Goal: Task Accomplishment & Management: Manage account settings

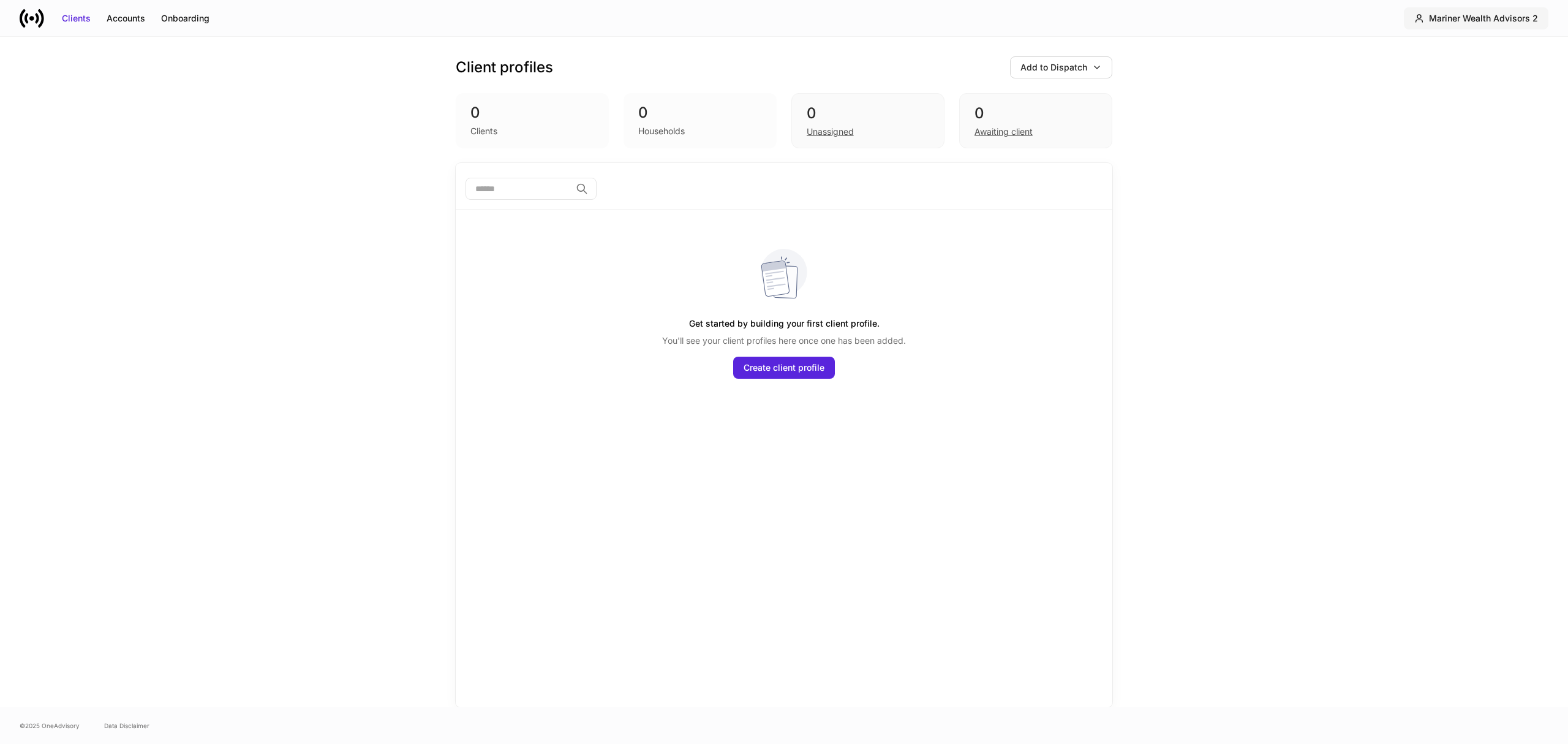
click at [1518, 19] on div "Mariner Wealth Advisors 2" at bounding box center [1484, 19] width 109 height 12
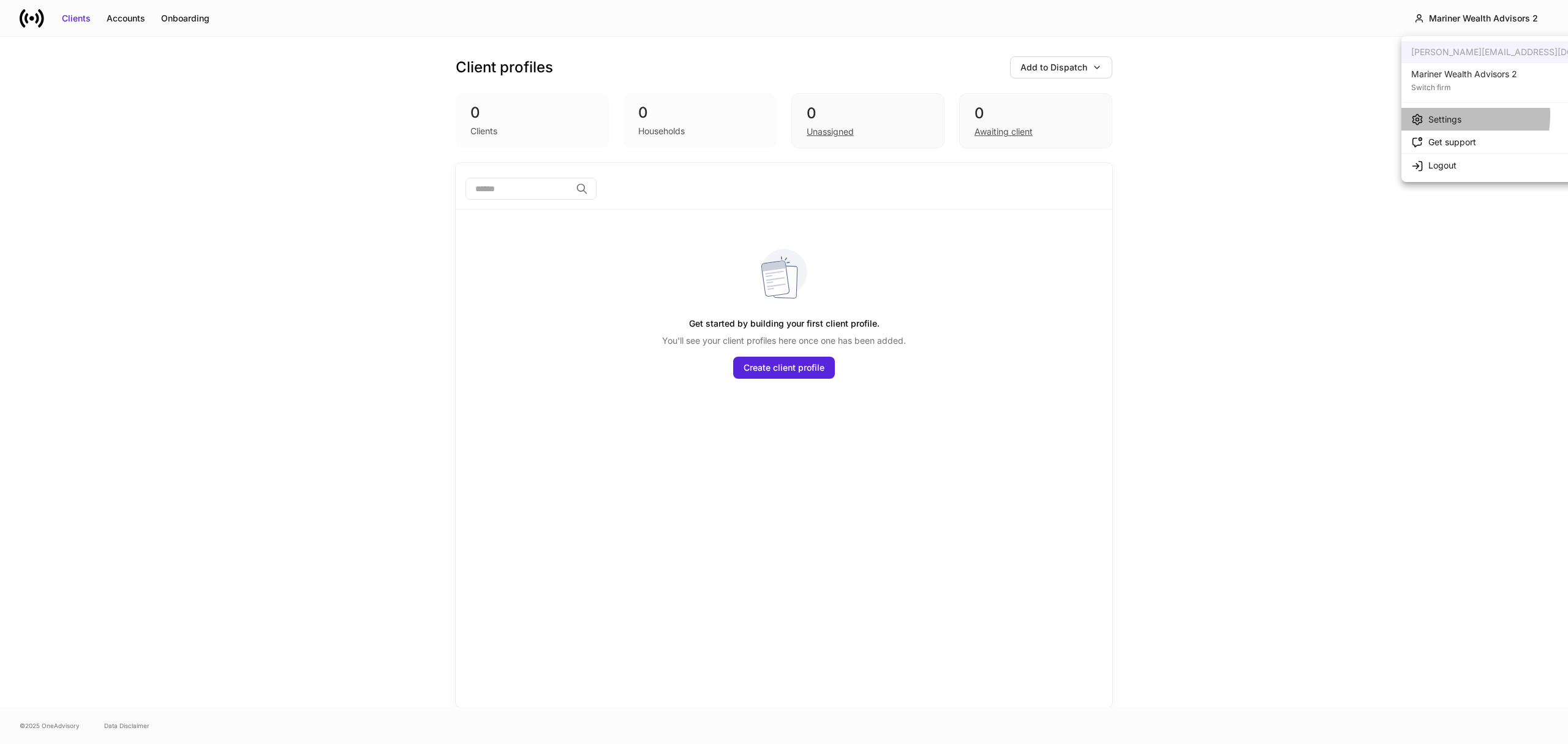
click at [1446, 115] on div "Settings" at bounding box center [1445, 120] width 33 height 12
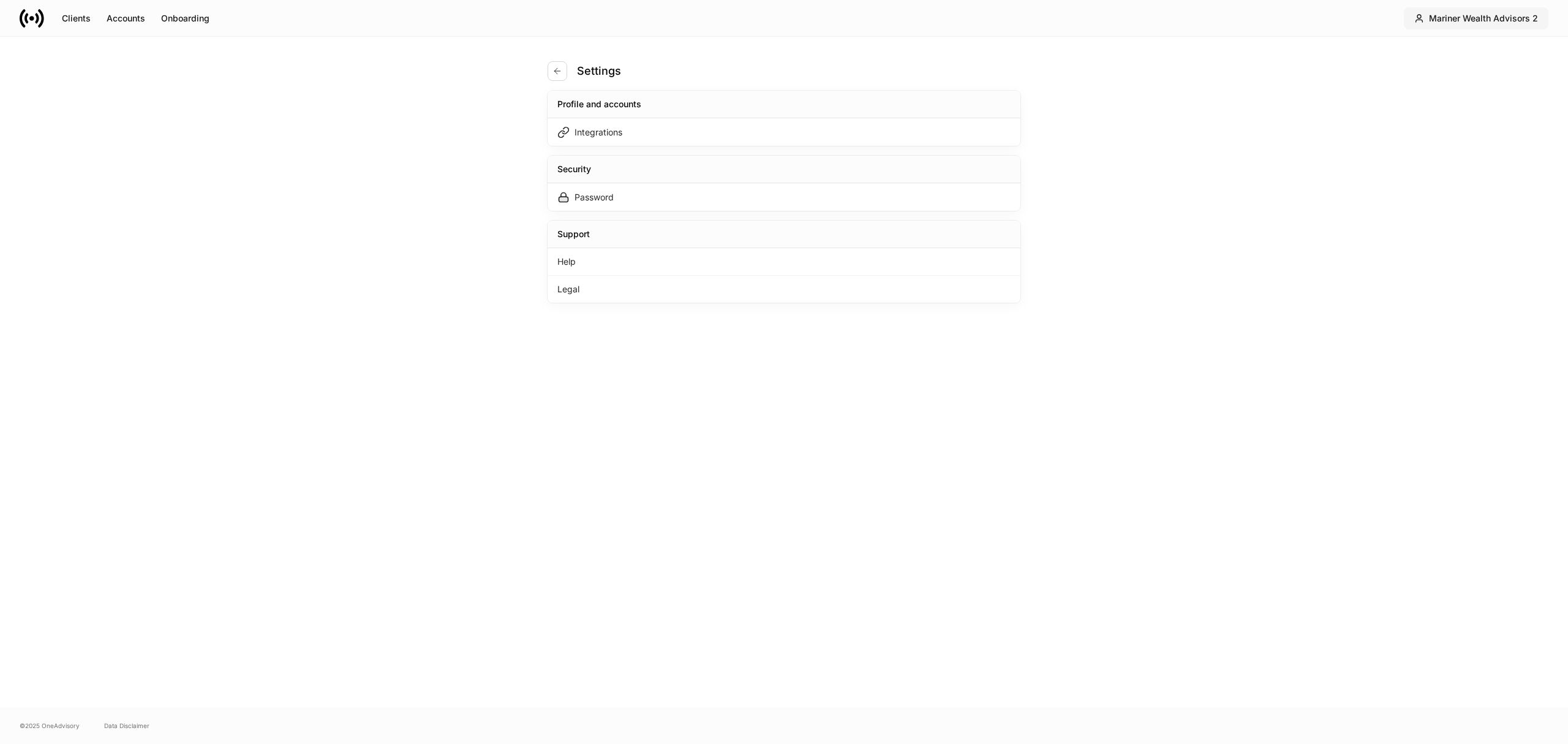
click at [1500, 17] on div "Mariner Wealth Advisors 2" at bounding box center [1484, 19] width 109 height 12
click at [1470, 80] on div "Switch firm" at bounding box center [1464, 86] width 106 height 12
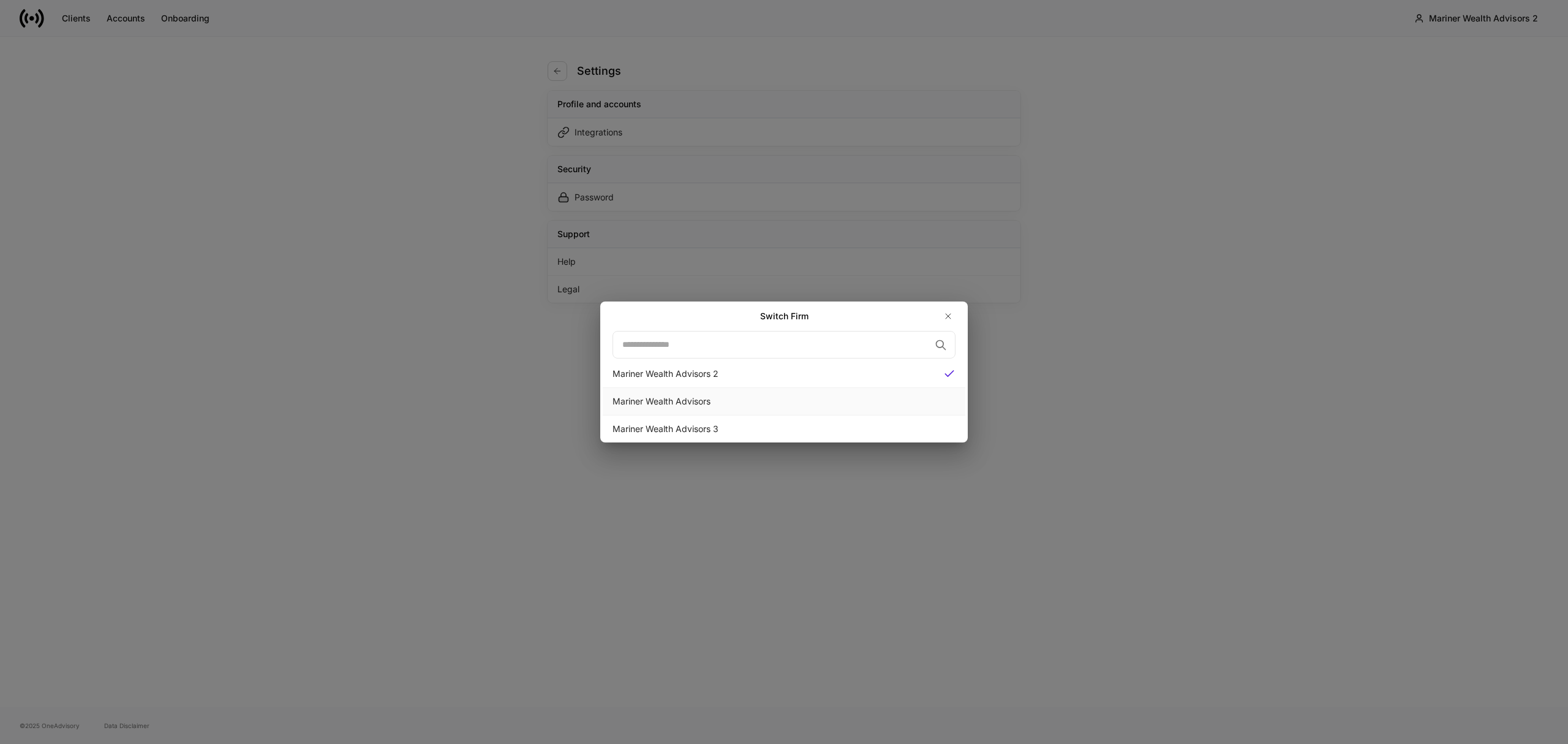
click at [744, 401] on div "Mariner Wealth Advisors" at bounding box center [784, 402] width 343 height 12
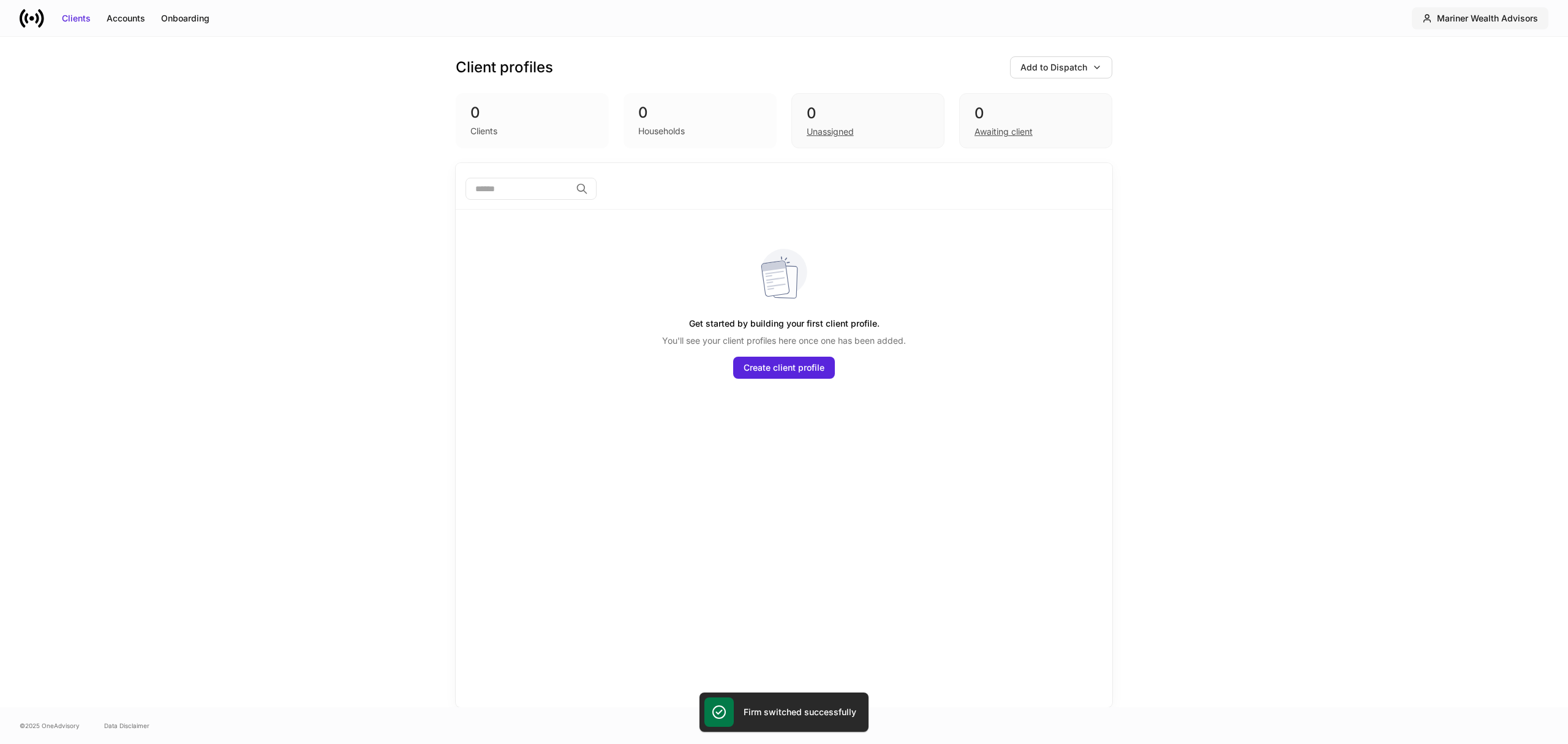
click at [1495, 21] on div "Mariner Wealth Advisors" at bounding box center [1488, 19] width 101 height 12
click at [1433, 123] on div "Settings" at bounding box center [1445, 120] width 33 height 12
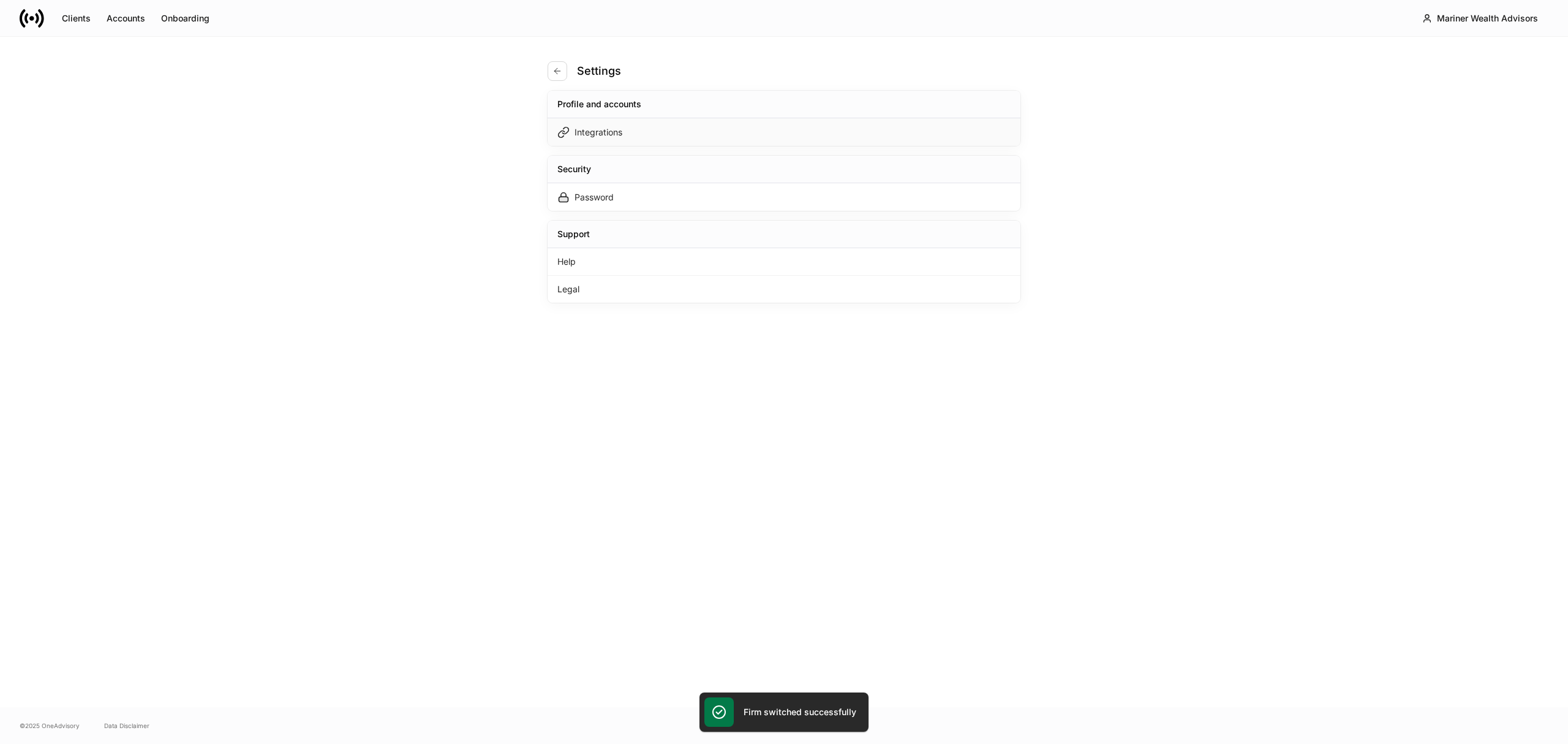
click at [632, 132] on div "Integrations" at bounding box center [784, 132] width 473 height 28
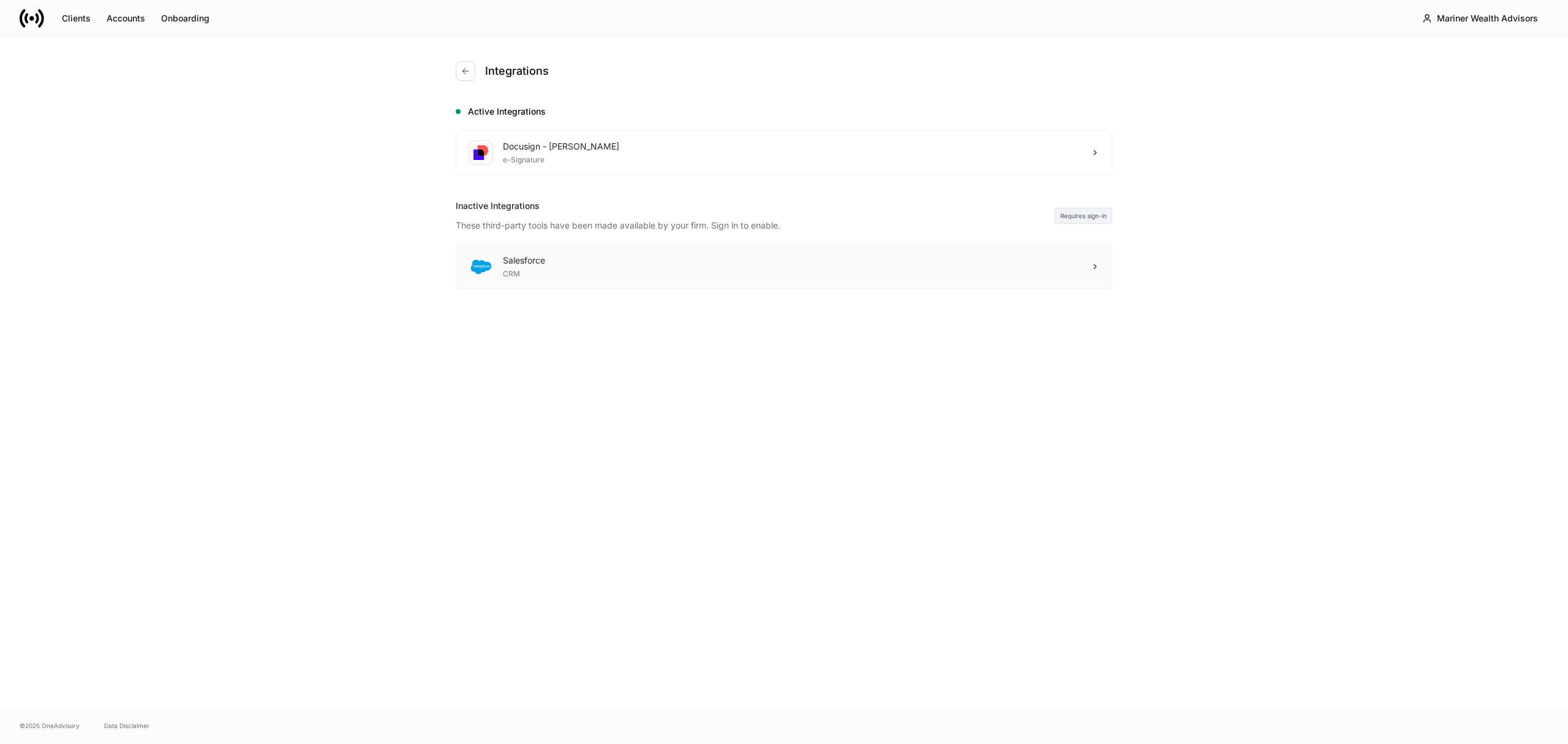
click at [1086, 268] on div "Salesforce CRM" at bounding box center [784, 267] width 656 height 44
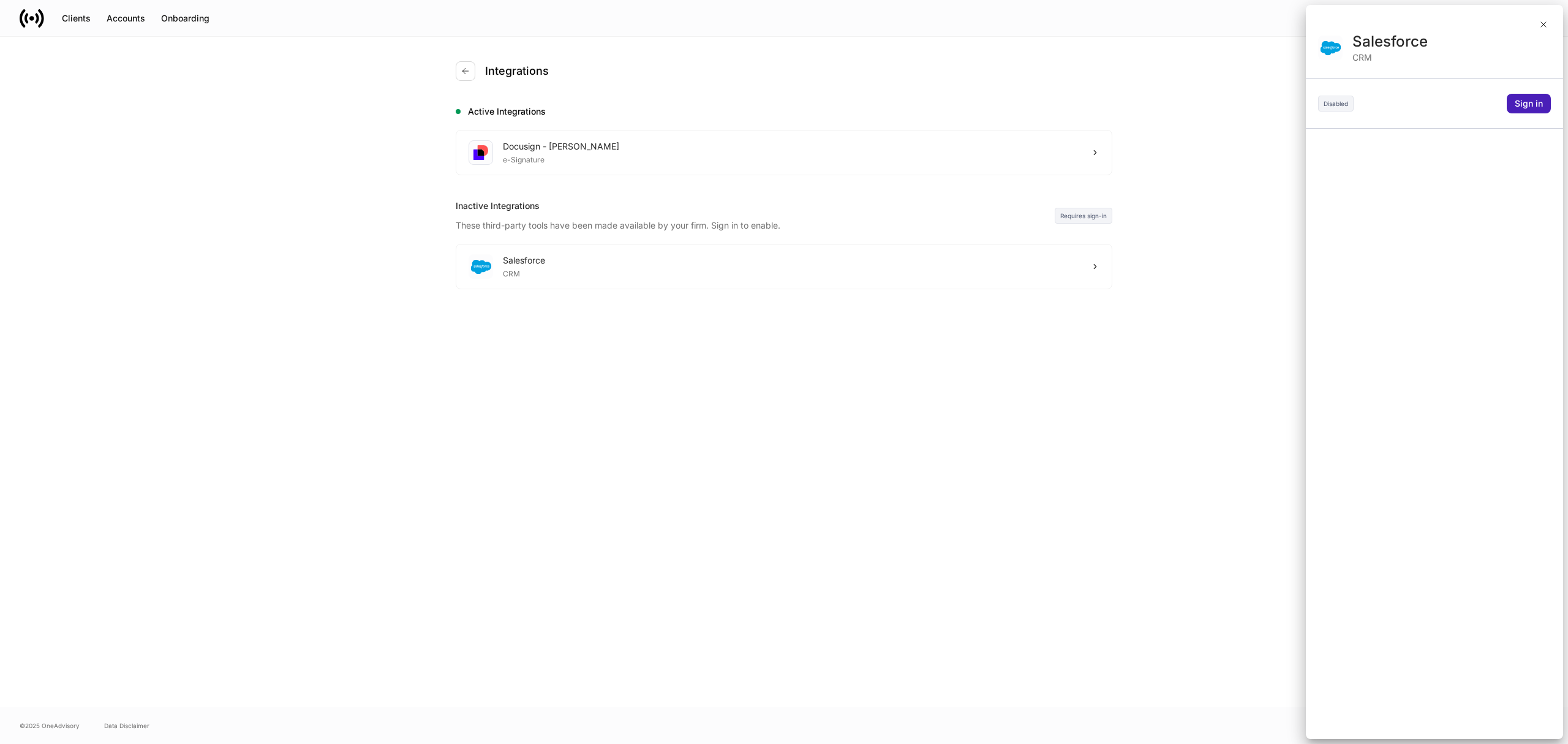
click at [1529, 102] on div "Sign in" at bounding box center [1529, 104] width 28 height 12
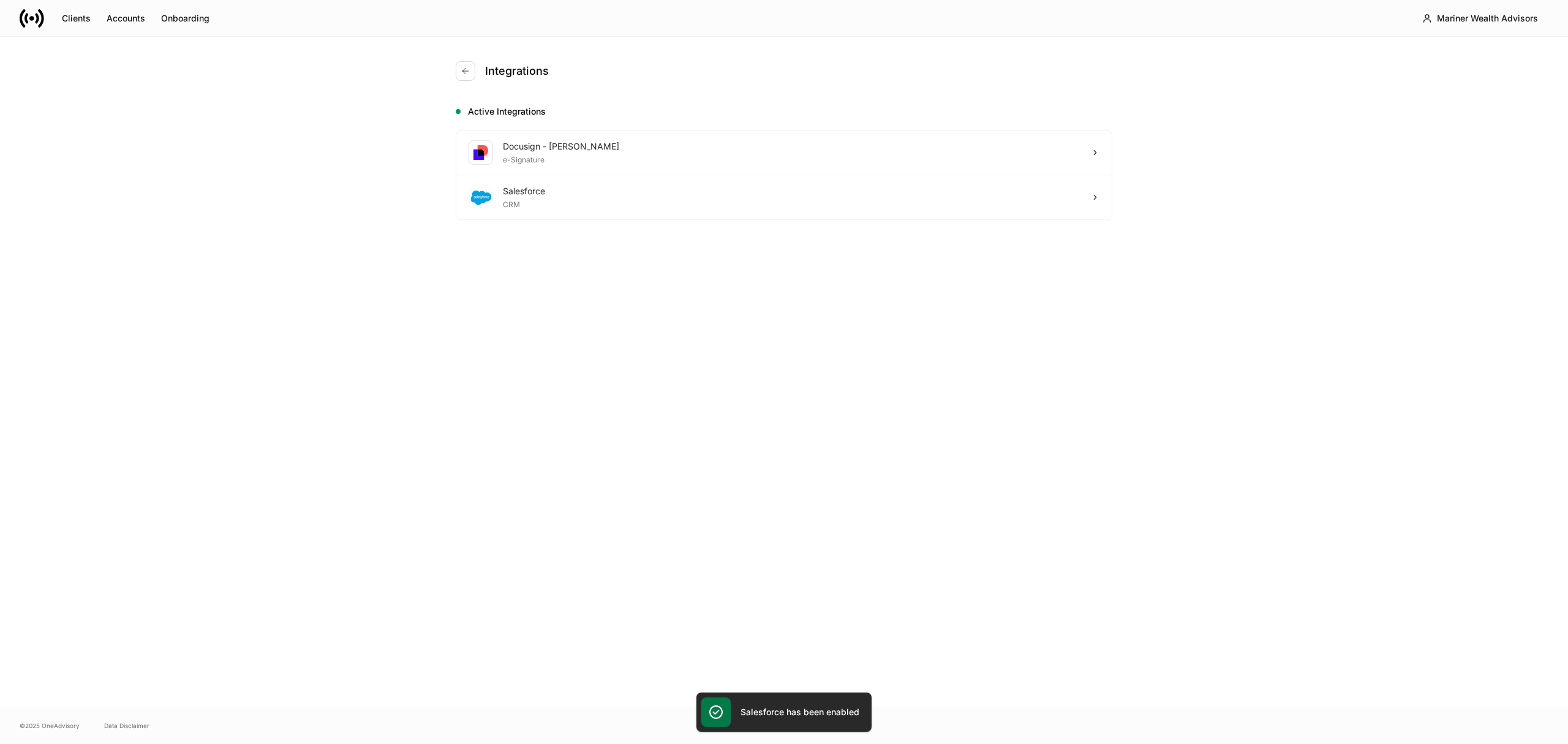
click at [745, 317] on div "Integrations Active Integrations Docusign - Schwab e-Signature Salesforce CRM" at bounding box center [784, 372] width 735 height 671
click at [464, 71] on icon "button" at bounding box center [465, 71] width 6 height 6
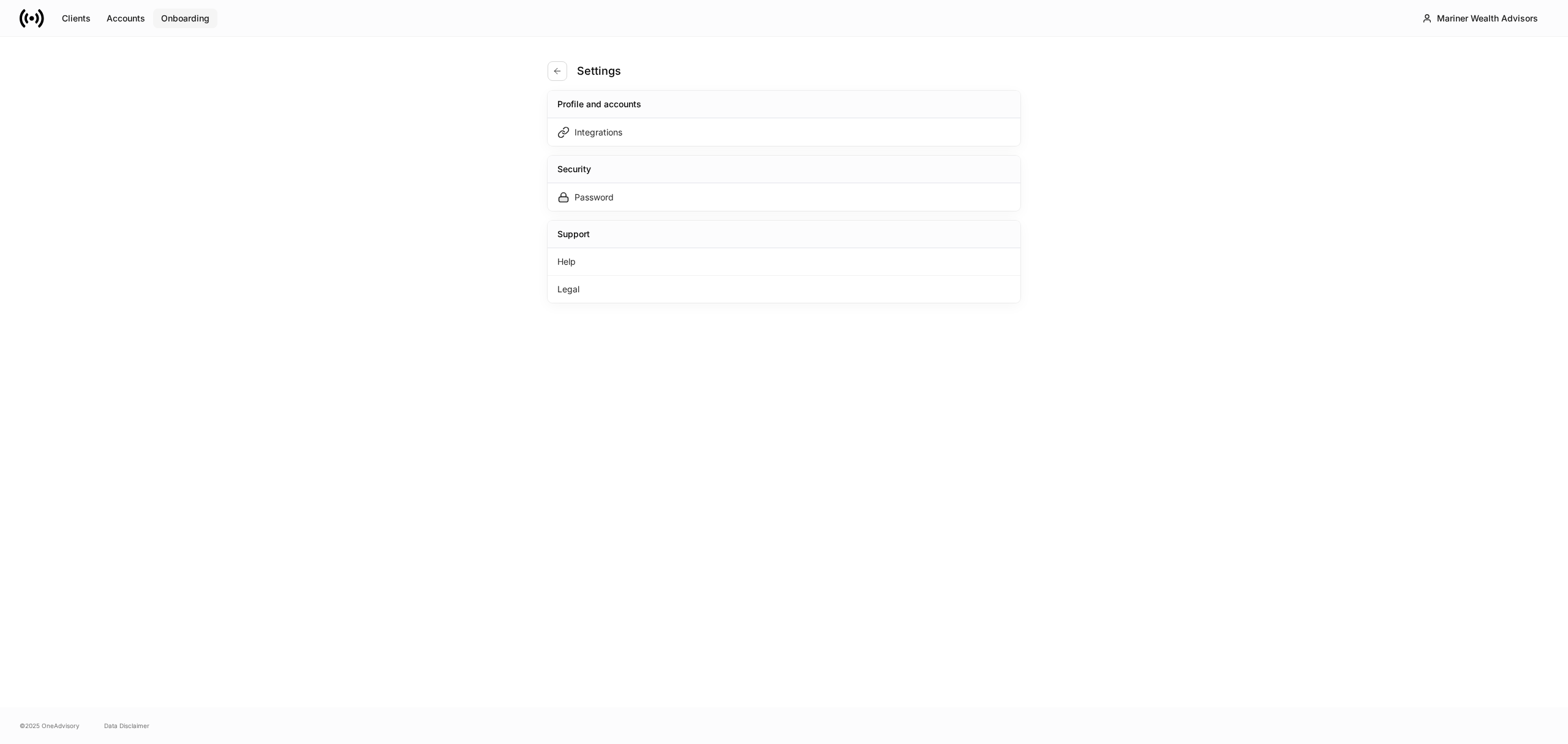
click at [189, 14] on div "Onboarding" at bounding box center [185, 19] width 48 height 12
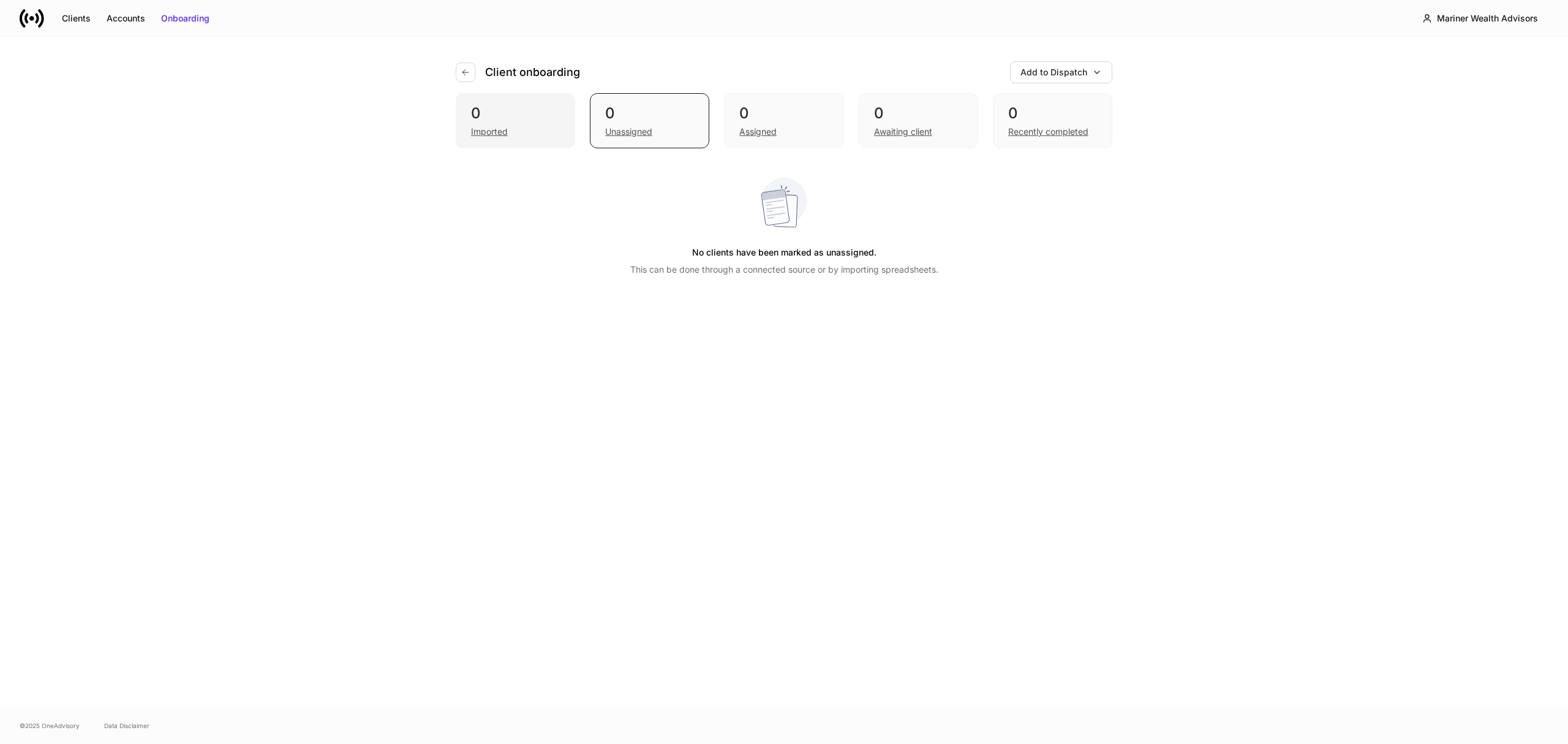
click at [522, 115] on div "0" at bounding box center [516, 113] width 89 height 19
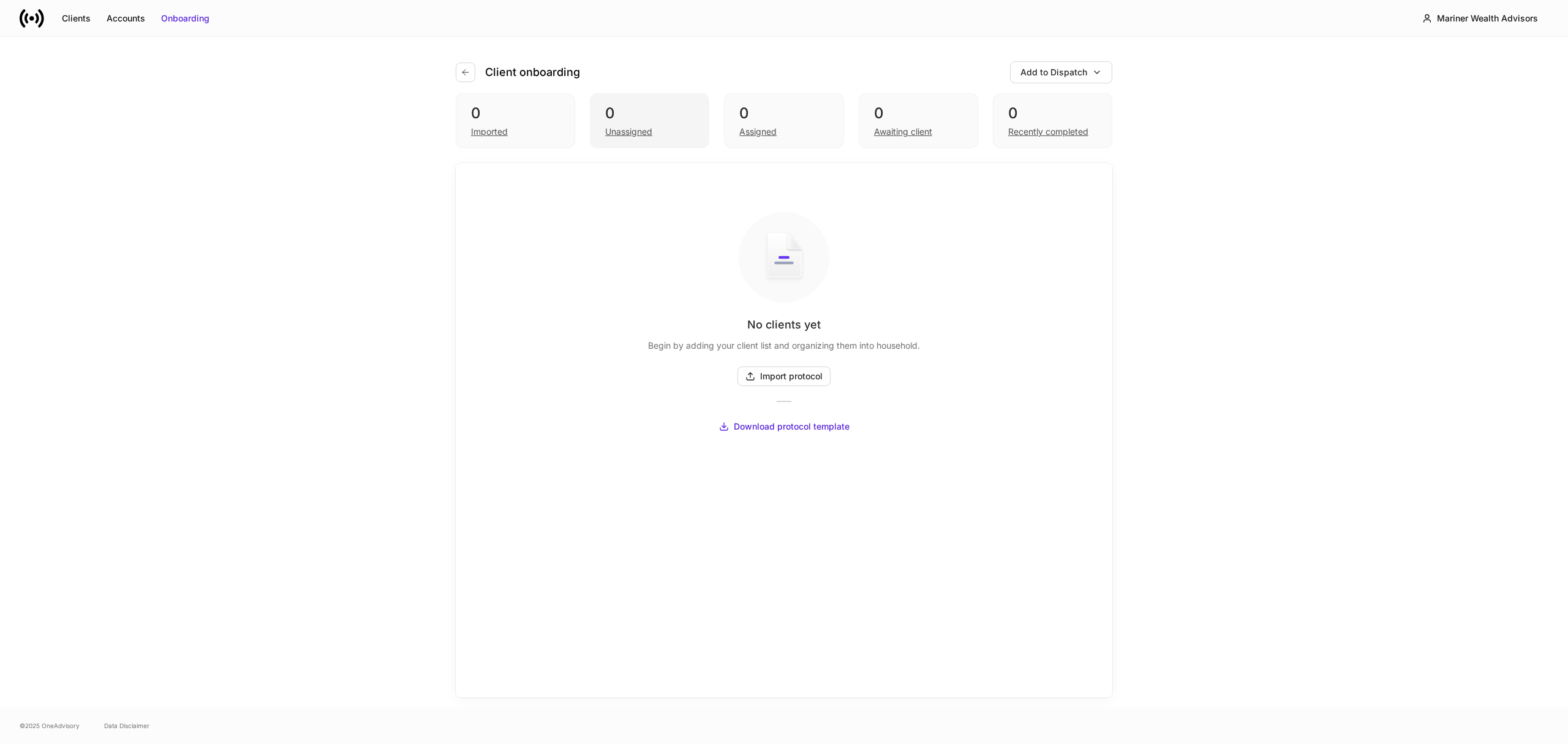
click at [621, 121] on div "0" at bounding box center [650, 113] width 89 height 19
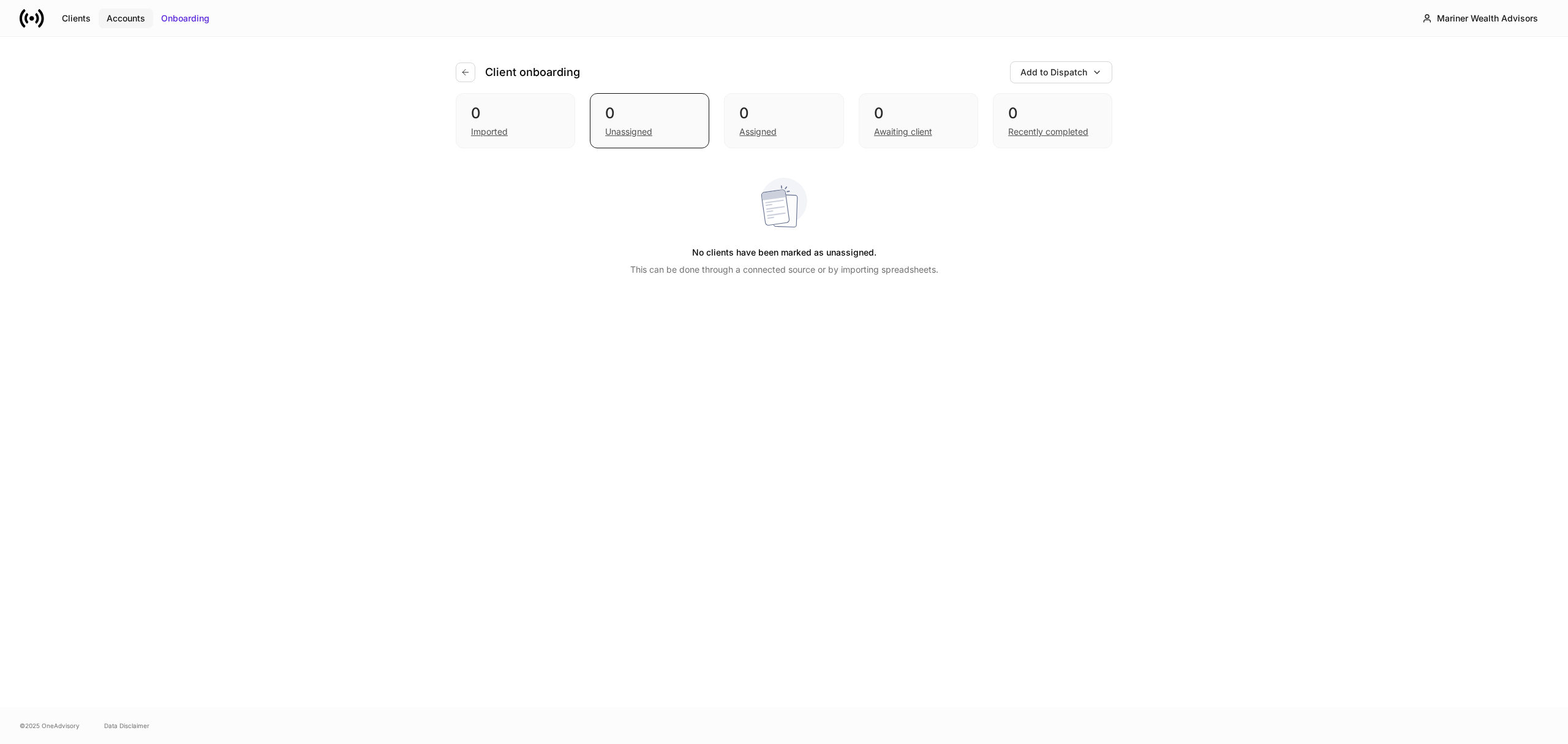
click at [140, 15] on div "Accounts" at bounding box center [126, 19] width 39 height 12
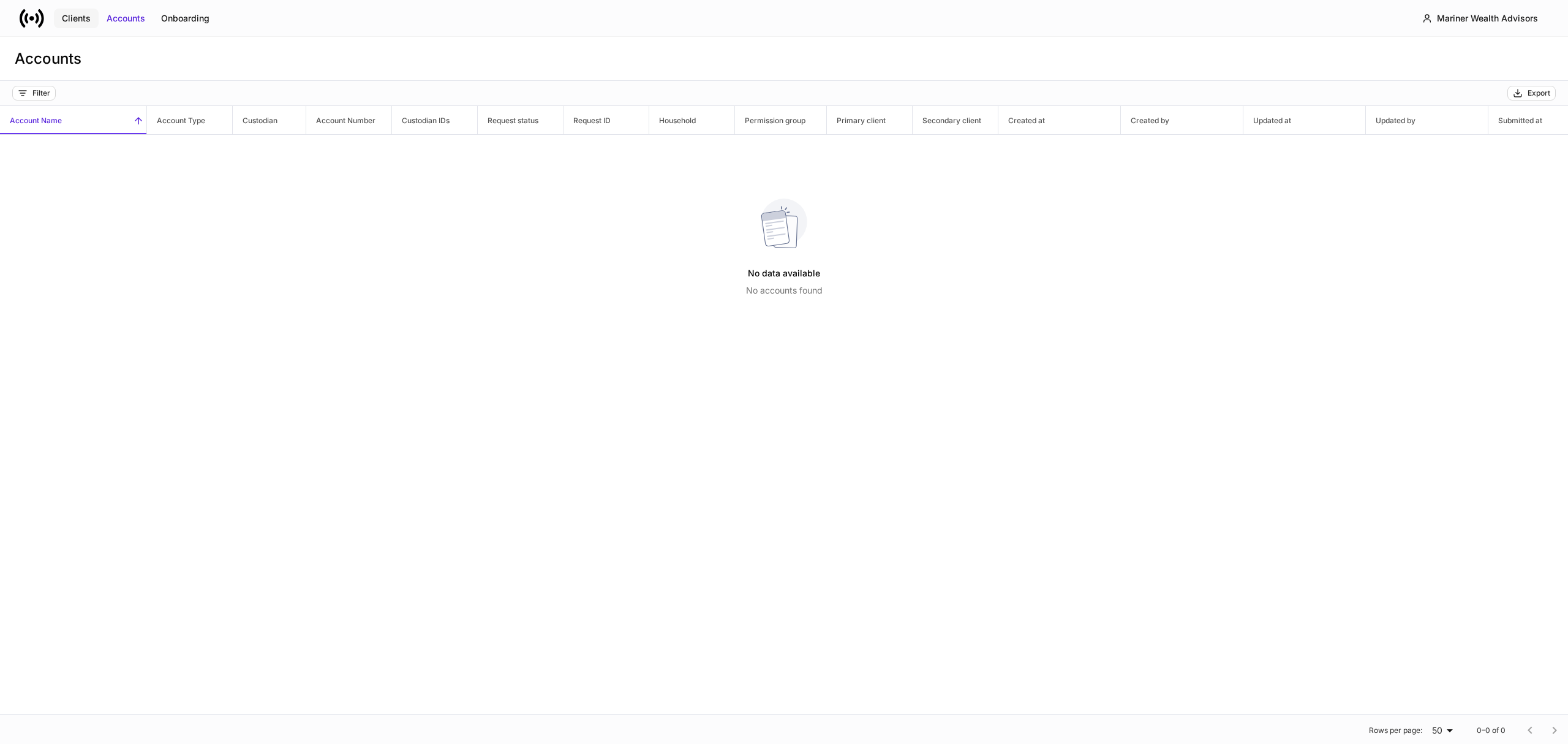
click at [72, 18] on div "Clients" at bounding box center [77, 19] width 29 height 12
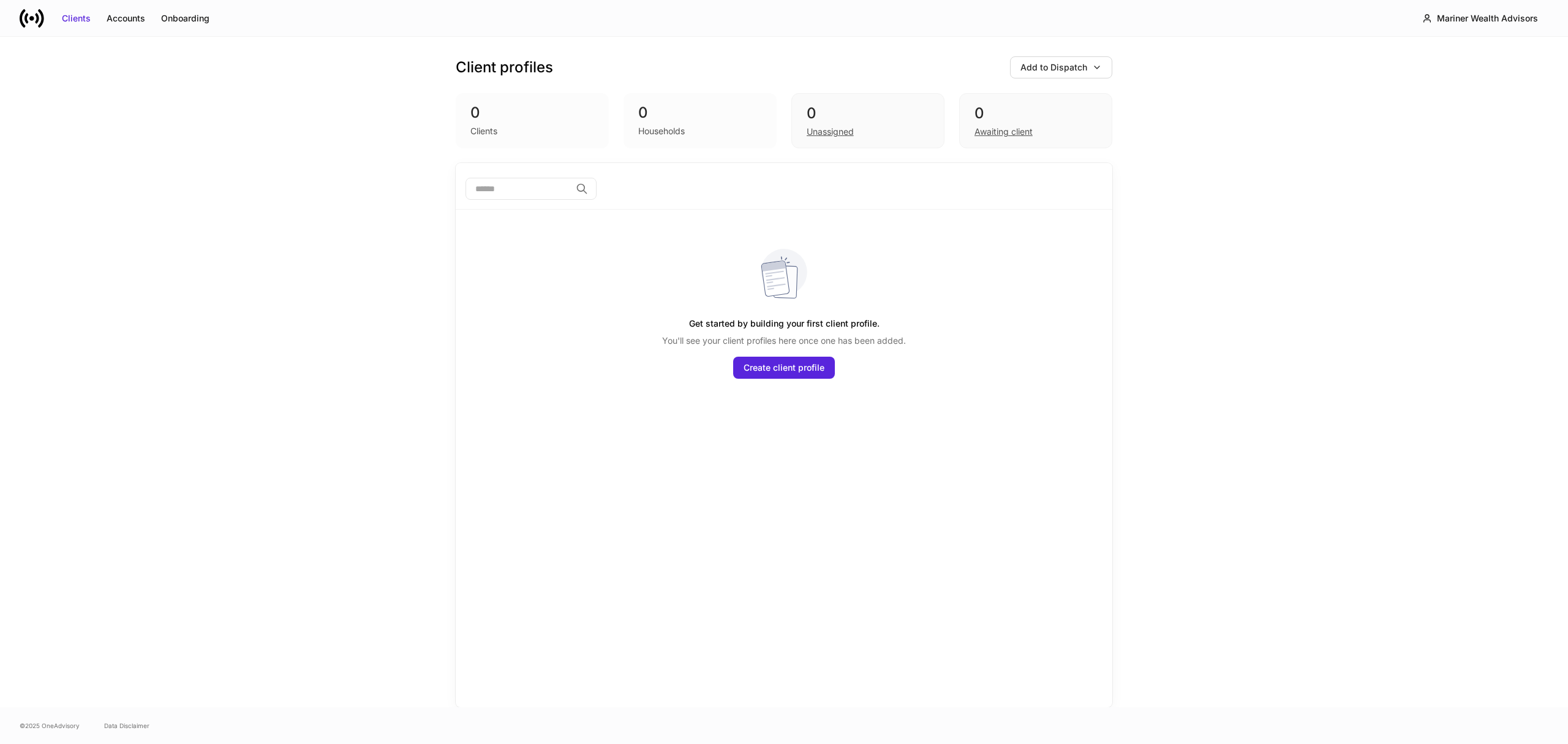
click at [504, 113] on div "0" at bounding box center [532, 113] width 124 height 19
click at [704, 121] on div "0" at bounding box center [700, 113] width 124 height 19
click at [503, 119] on div "0" at bounding box center [532, 113] width 124 height 19
click at [641, 114] on div "0" at bounding box center [700, 113] width 124 height 19
click at [518, 125] on div "Clients" at bounding box center [532, 129] width 124 height 15
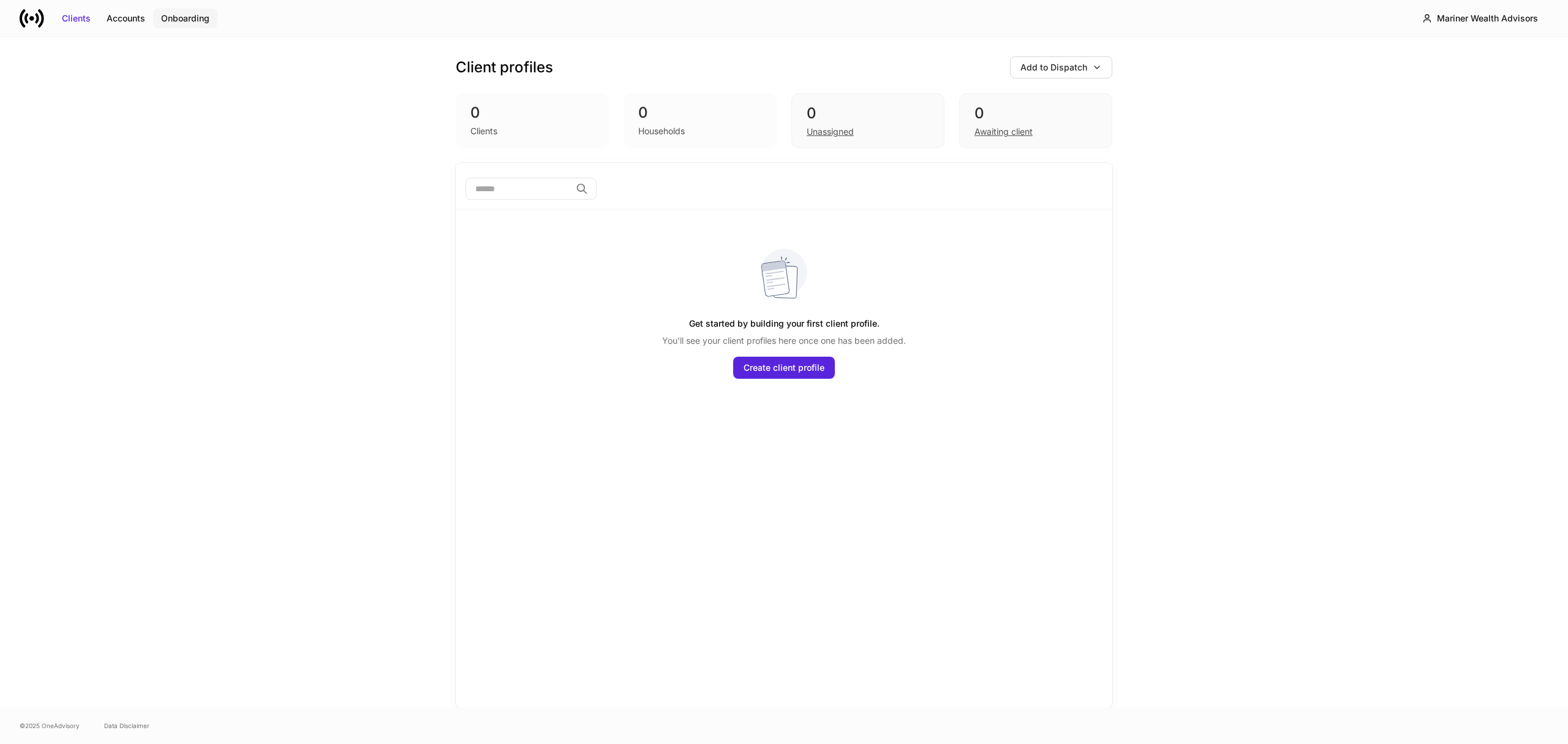
click at [204, 21] on div "Onboarding" at bounding box center [185, 19] width 48 height 12
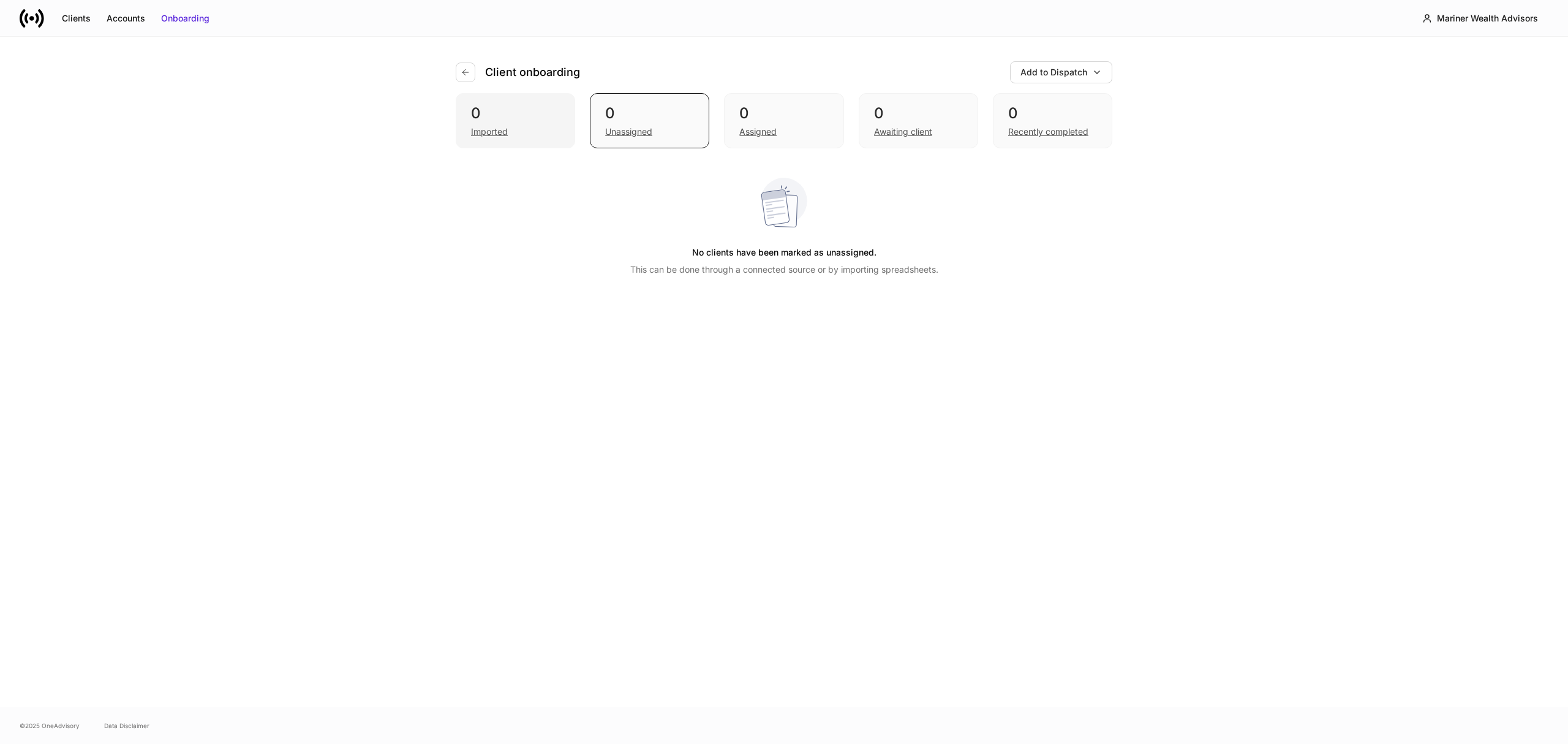
click at [495, 123] on div "Imported" at bounding box center [516, 130] width 89 height 15
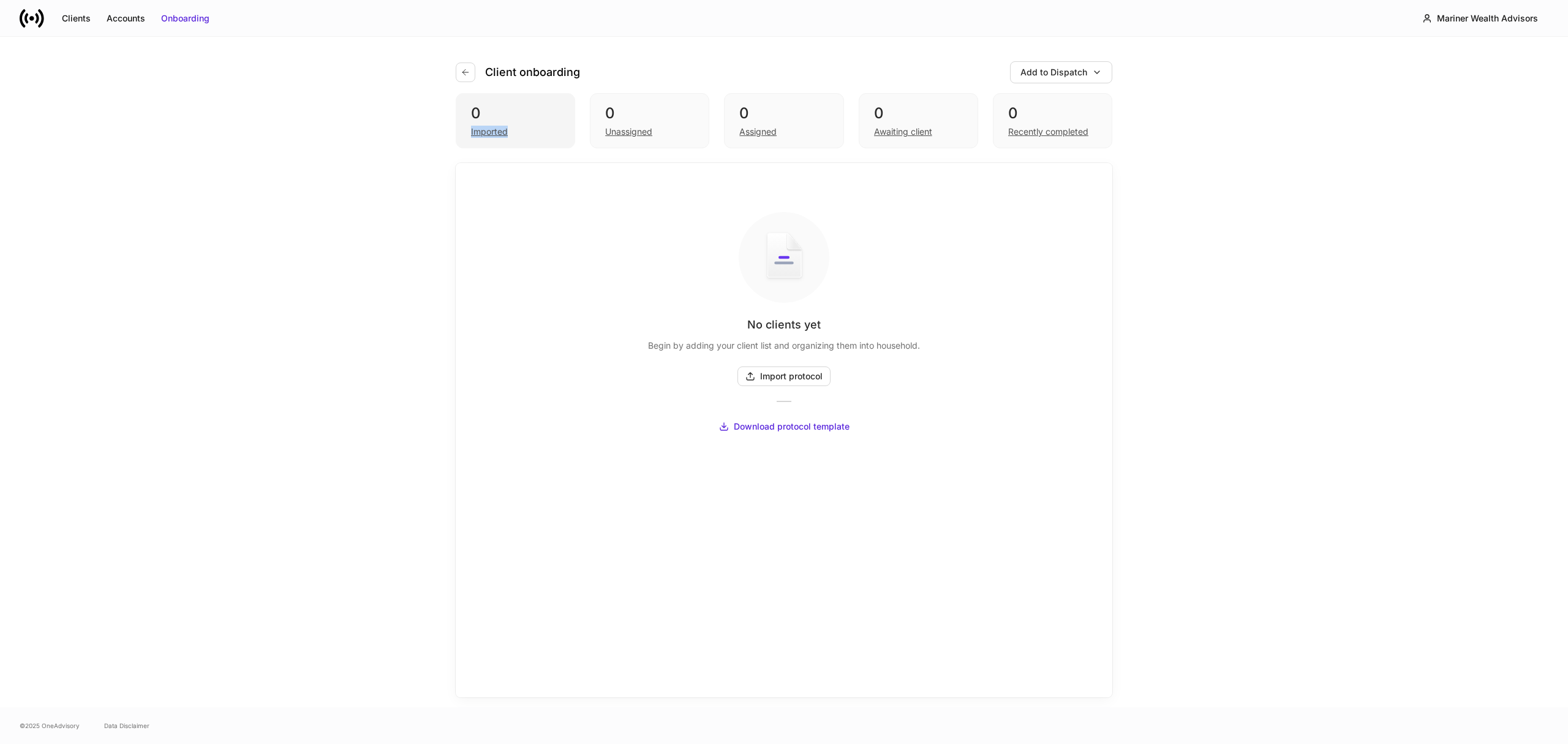
click at [495, 123] on div "Imported" at bounding box center [516, 130] width 89 height 15
click at [690, 122] on div "0" at bounding box center [650, 113] width 89 height 19
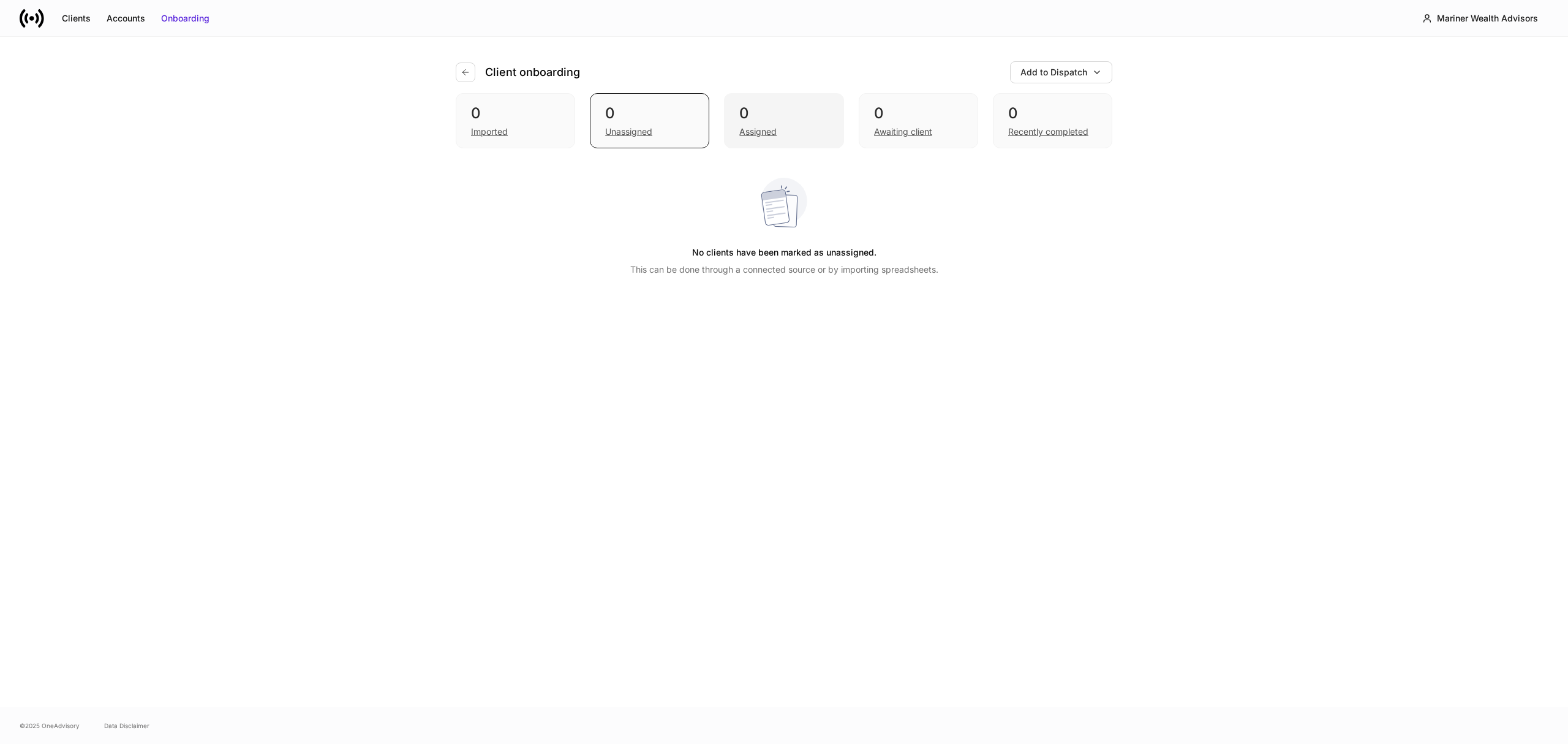
drag, startPoint x: 726, startPoint y: 126, endPoint x: 812, endPoint y: 133, distance: 86.3
click at [730, 126] on div "0 Assigned" at bounding box center [784, 121] width 120 height 55
click at [848, 138] on div "0 Imported 0 Unassigned 0 Assigned 0 Awaiting client 0 Recently completed" at bounding box center [784, 121] width 657 height 55
drag, startPoint x: 898, startPoint y: 118, endPoint x: 937, endPoint y: 123, distance: 39.3
click at [898, 118] on div "0" at bounding box center [918, 113] width 89 height 19
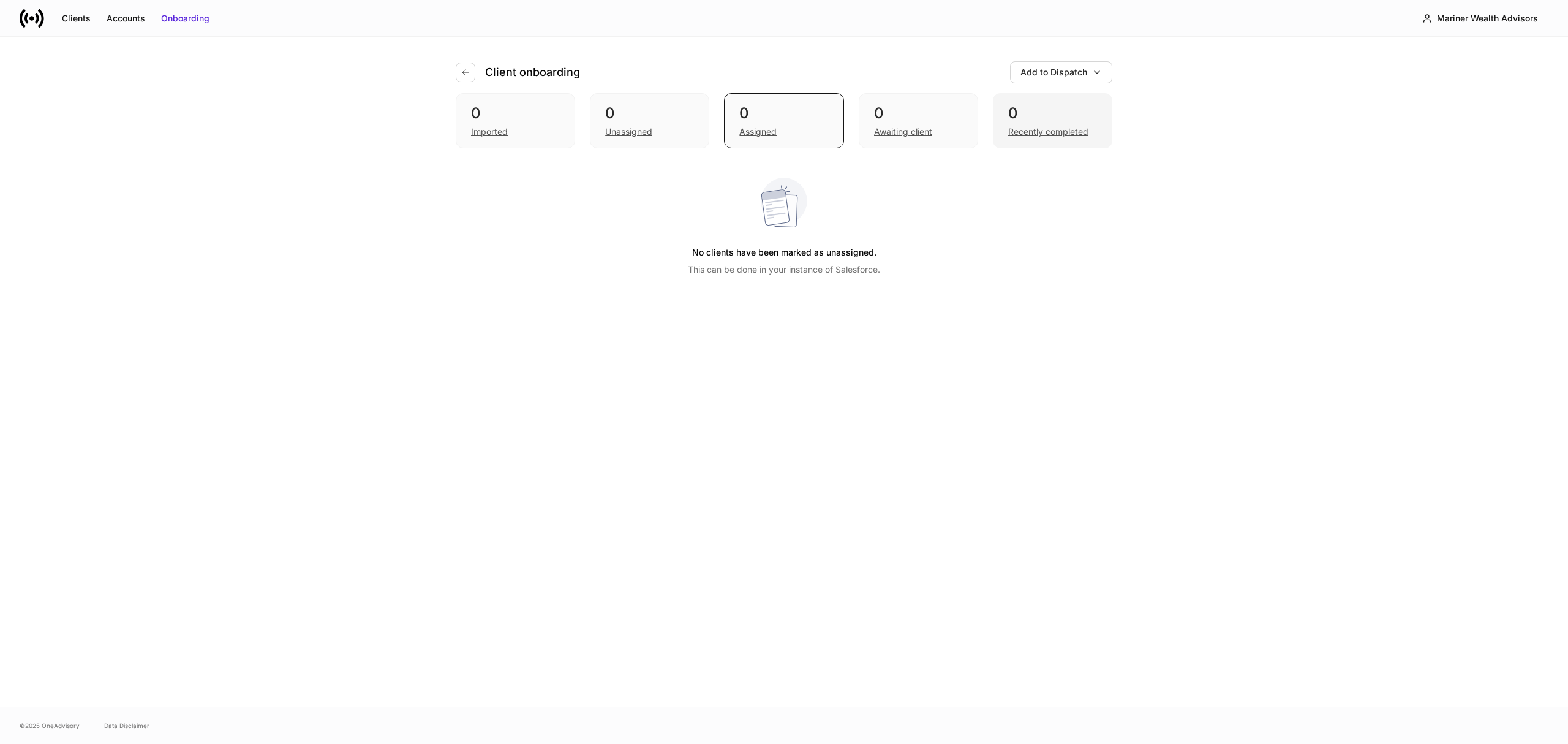
click at [1066, 131] on div "Recently completed" at bounding box center [1048, 132] width 80 height 12
click at [502, 114] on div "0" at bounding box center [516, 113] width 89 height 19
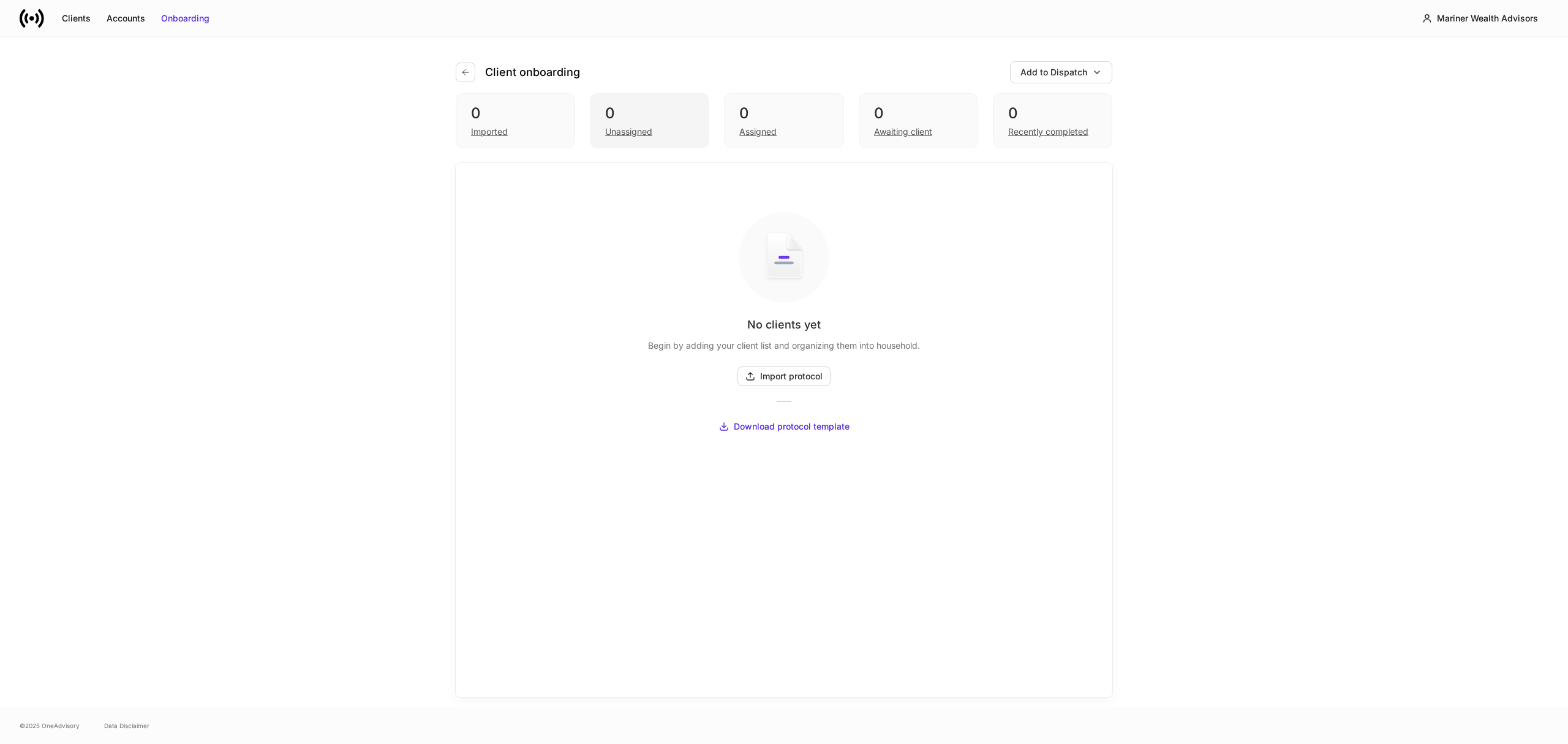
click at [668, 125] on div "Unassigned" at bounding box center [650, 130] width 89 height 15
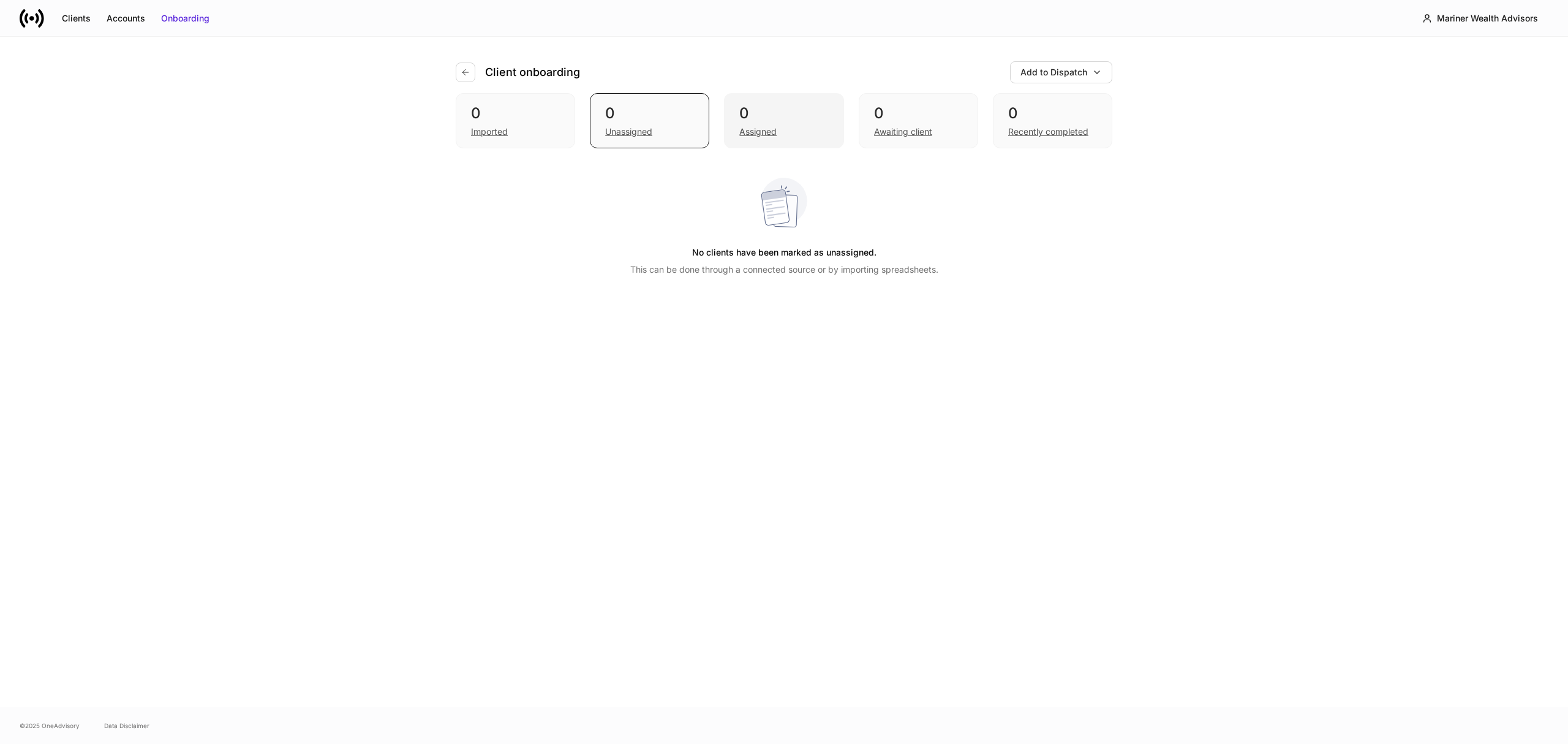
click at [744, 126] on div "Assigned" at bounding box center [758, 132] width 37 height 12
drag, startPoint x: 888, startPoint y: 130, endPoint x: 1000, endPoint y: 127, distance: 112.0
click at [891, 130] on div "Awaiting client" at bounding box center [903, 132] width 58 height 12
click at [1024, 124] on div "Recently completed" at bounding box center [1052, 130] width 89 height 15
click at [464, 73] on icon "button" at bounding box center [466, 73] width 10 height 10
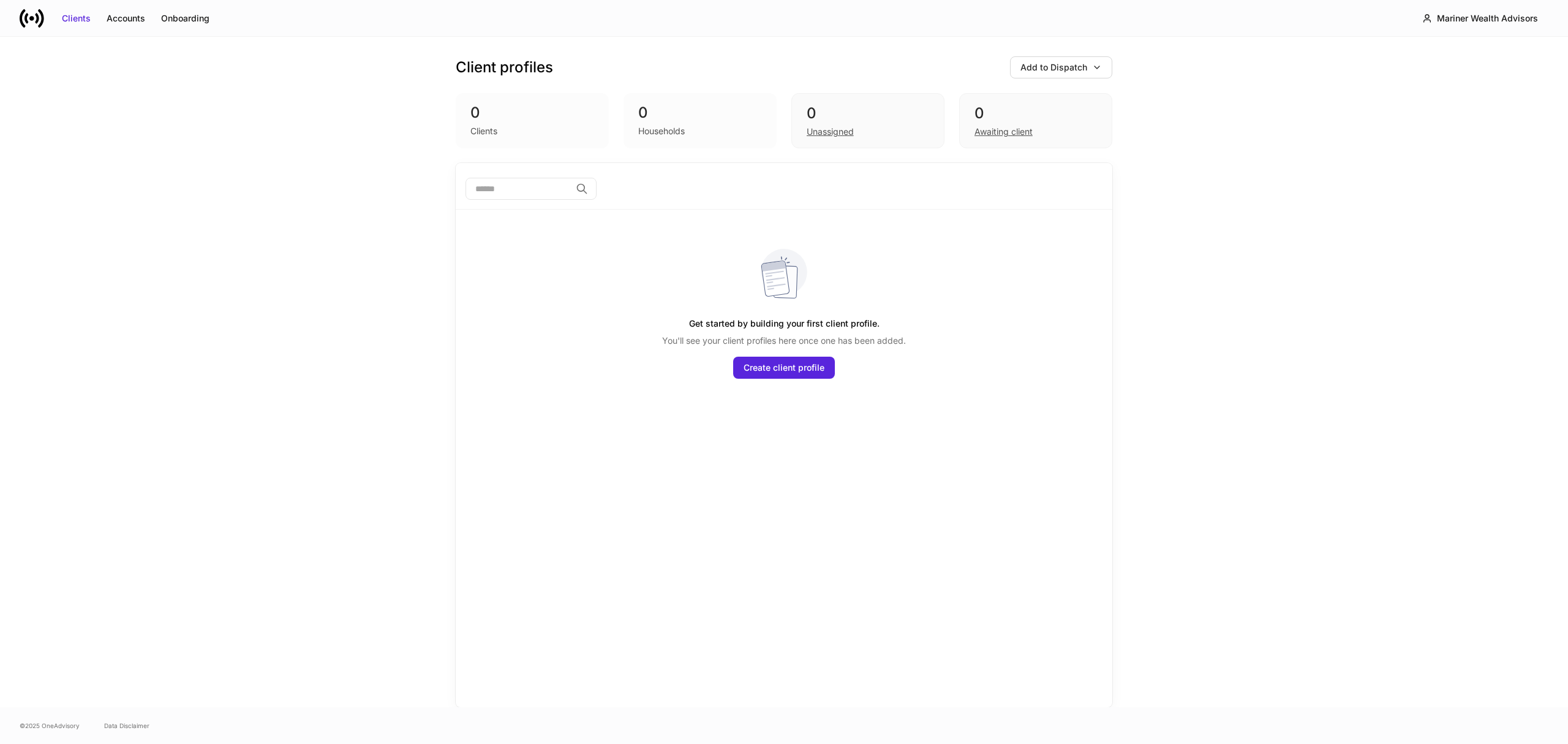
click at [498, 113] on div "0" at bounding box center [532, 113] width 124 height 19
click at [699, 125] on div "Households" at bounding box center [700, 129] width 124 height 15
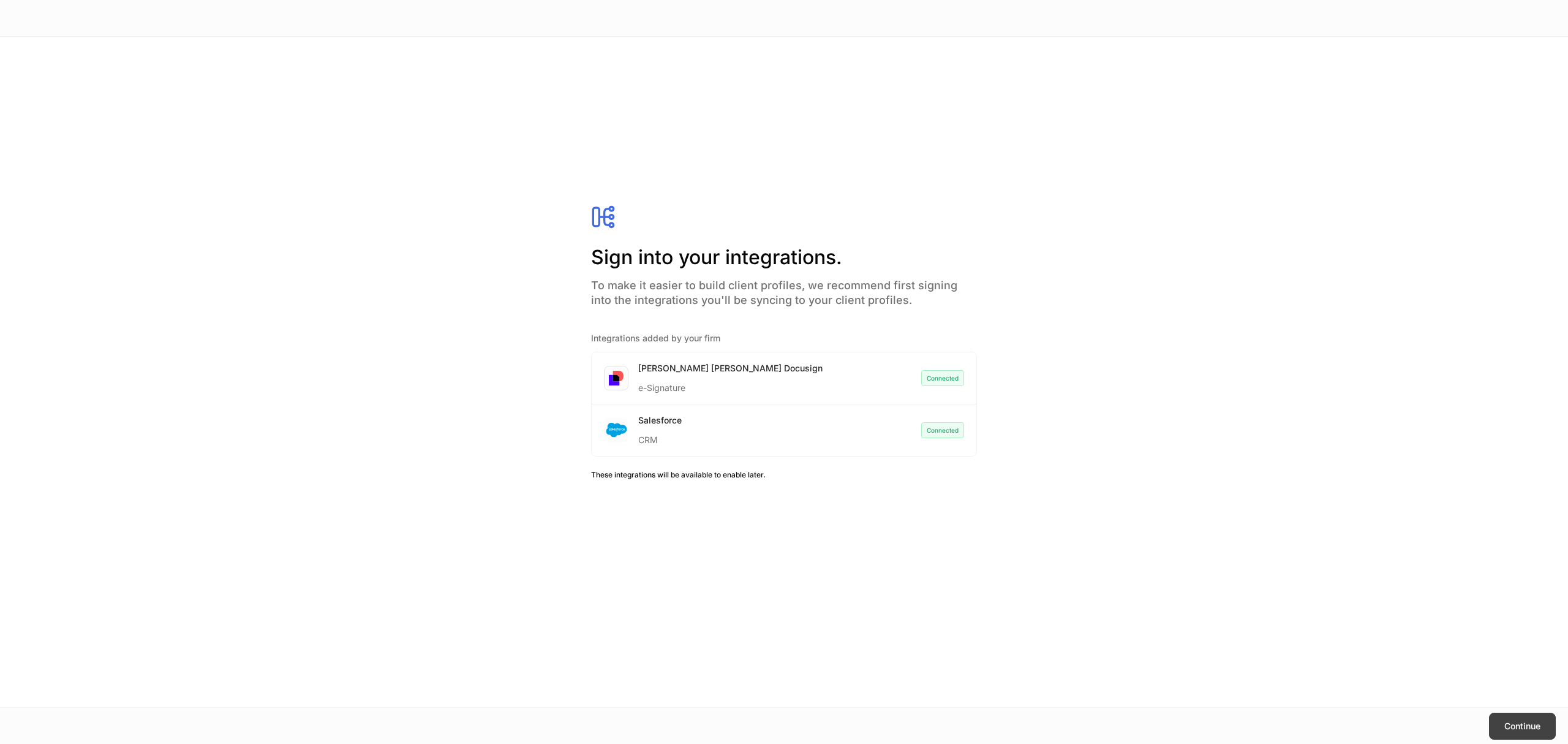
click at [1524, 726] on div "Continue" at bounding box center [1522, 727] width 36 height 12
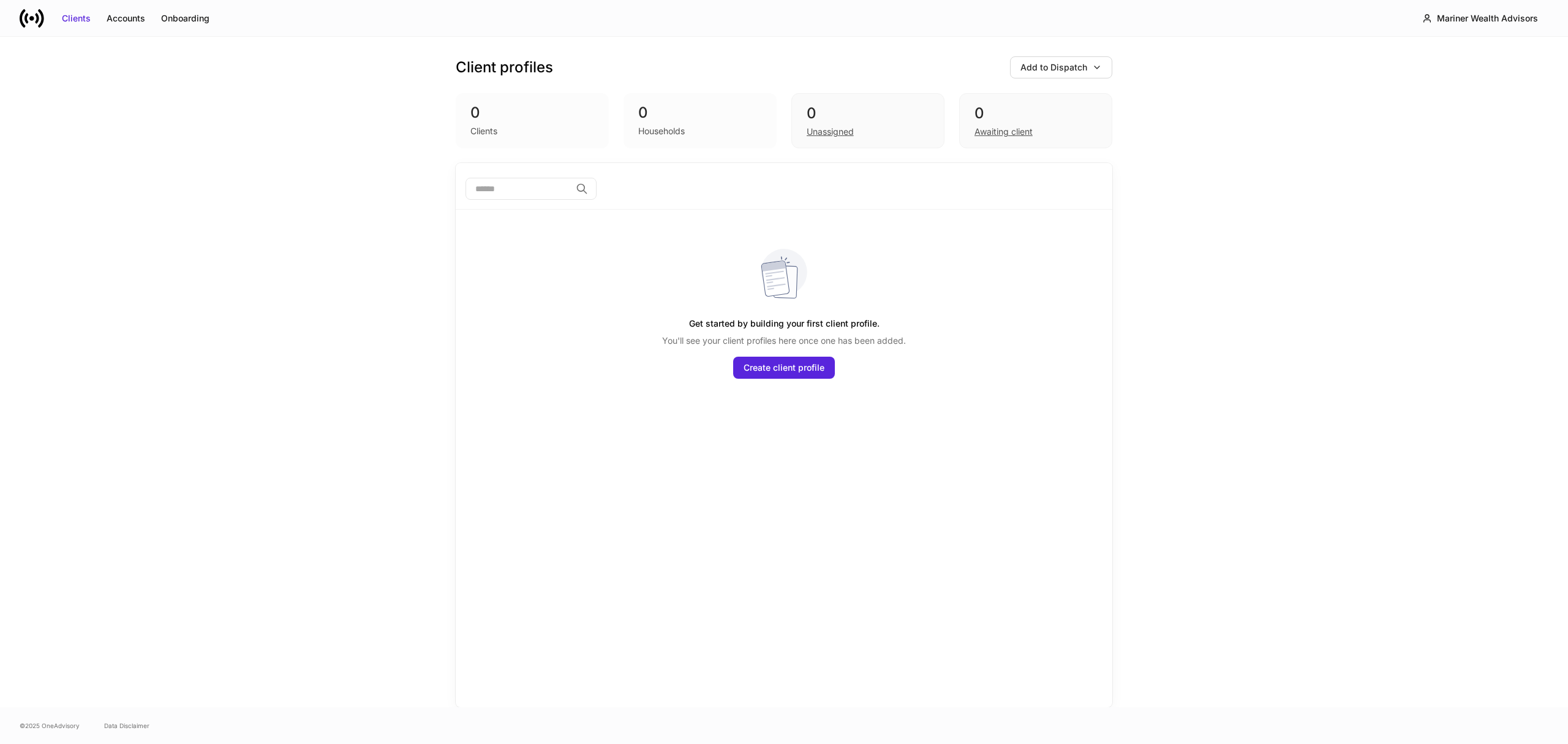
click at [648, 125] on div "Households" at bounding box center [661, 131] width 46 height 12
click at [473, 106] on div "0" at bounding box center [532, 113] width 124 height 19
drag, startPoint x: 674, startPoint y: 111, endPoint x: 312, endPoint y: 26, distance: 371.8
click at [672, 111] on div "0" at bounding box center [700, 113] width 124 height 19
click at [182, 13] on div "Onboarding" at bounding box center [185, 19] width 48 height 12
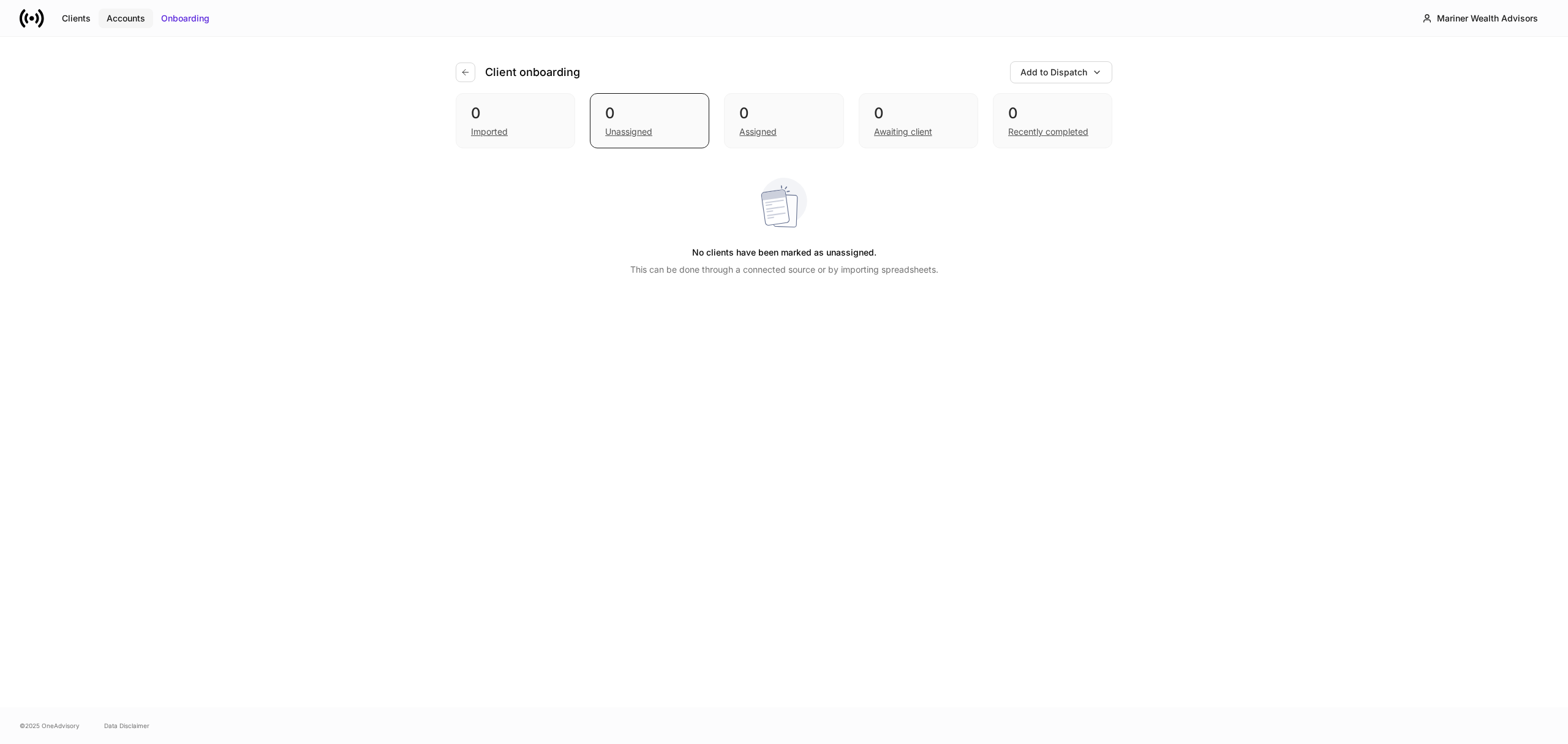
click at [133, 15] on div "Accounts" at bounding box center [126, 19] width 39 height 12
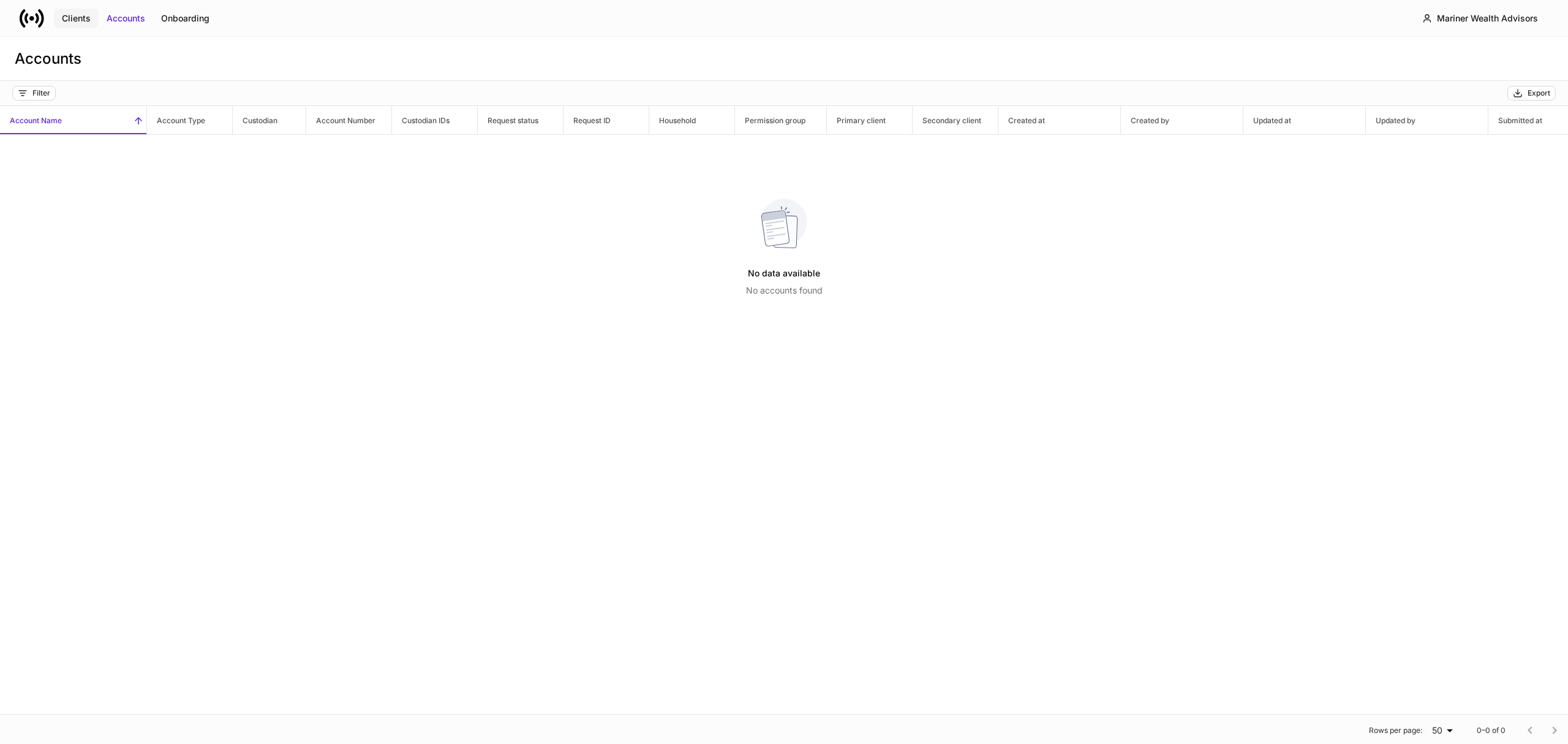
click at [87, 18] on div "Clients" at bounding box center [77, 19] width 29 height 12
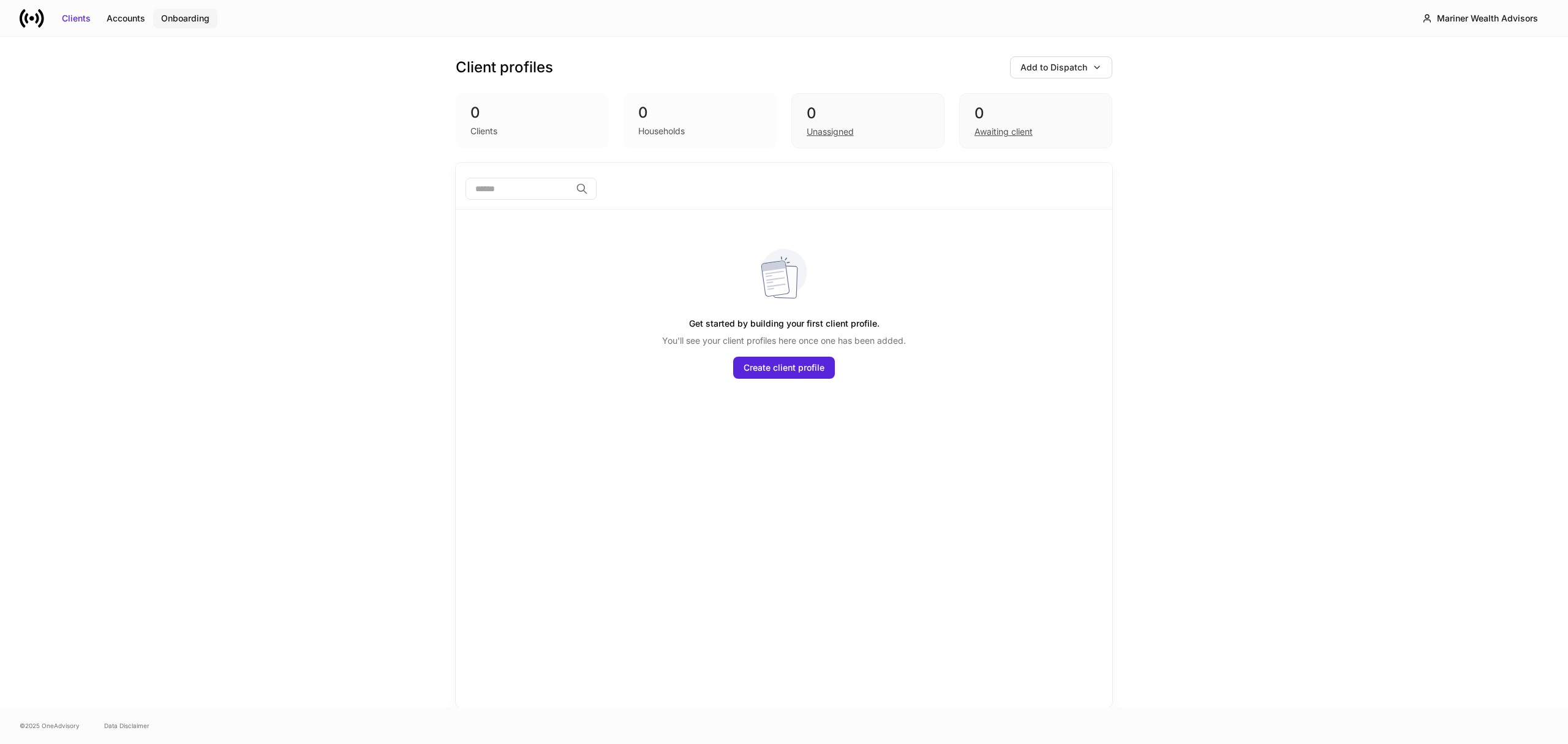
click at [193, 14] on div "Onboarding" at bounding box center [185, 19] width 48 height 12
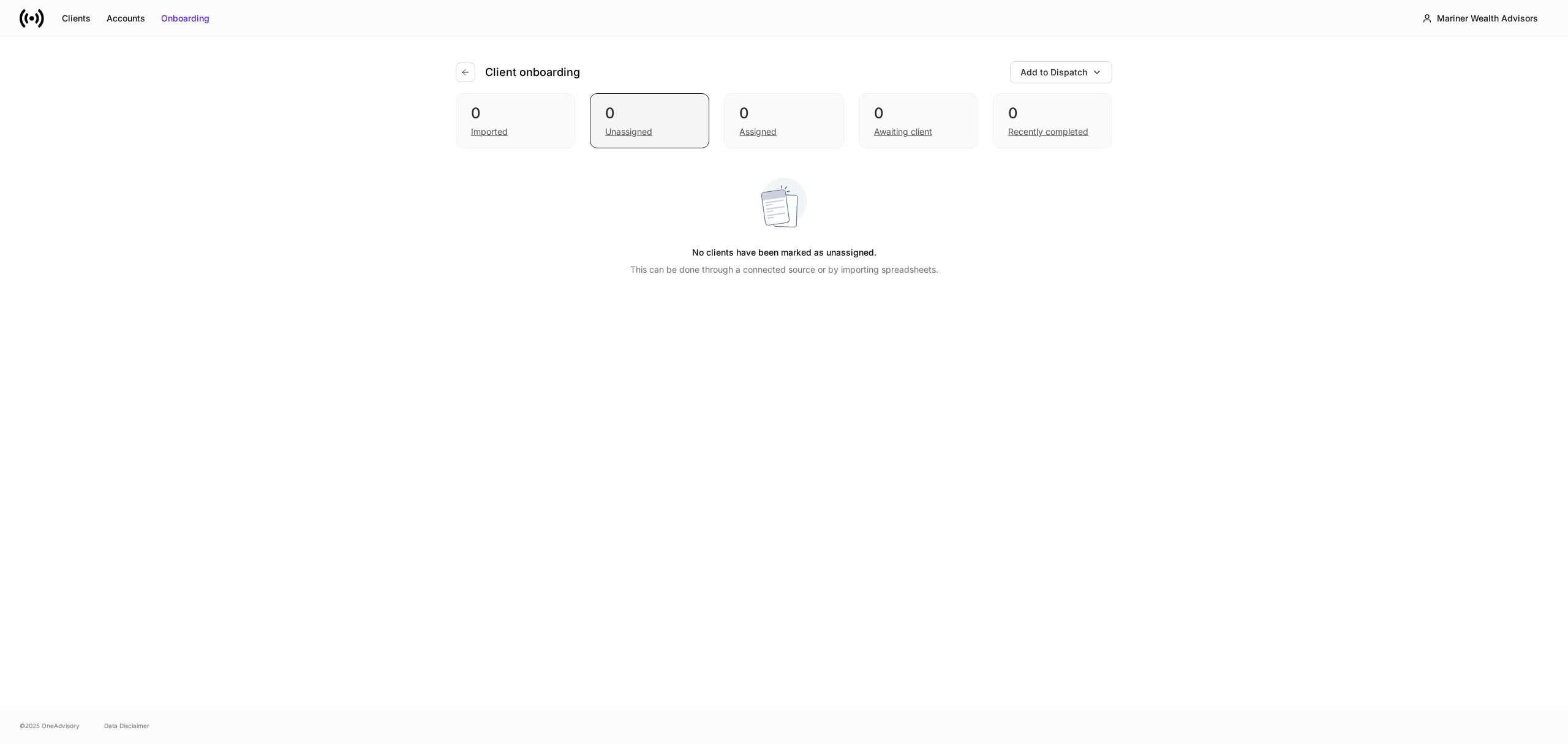
click at [616, 119] on div "0" at bounding box center [650, 113] width 89 height 19
click at [491, 127] on div "Imported" at bounding box center [489, 132] width 37 height 12
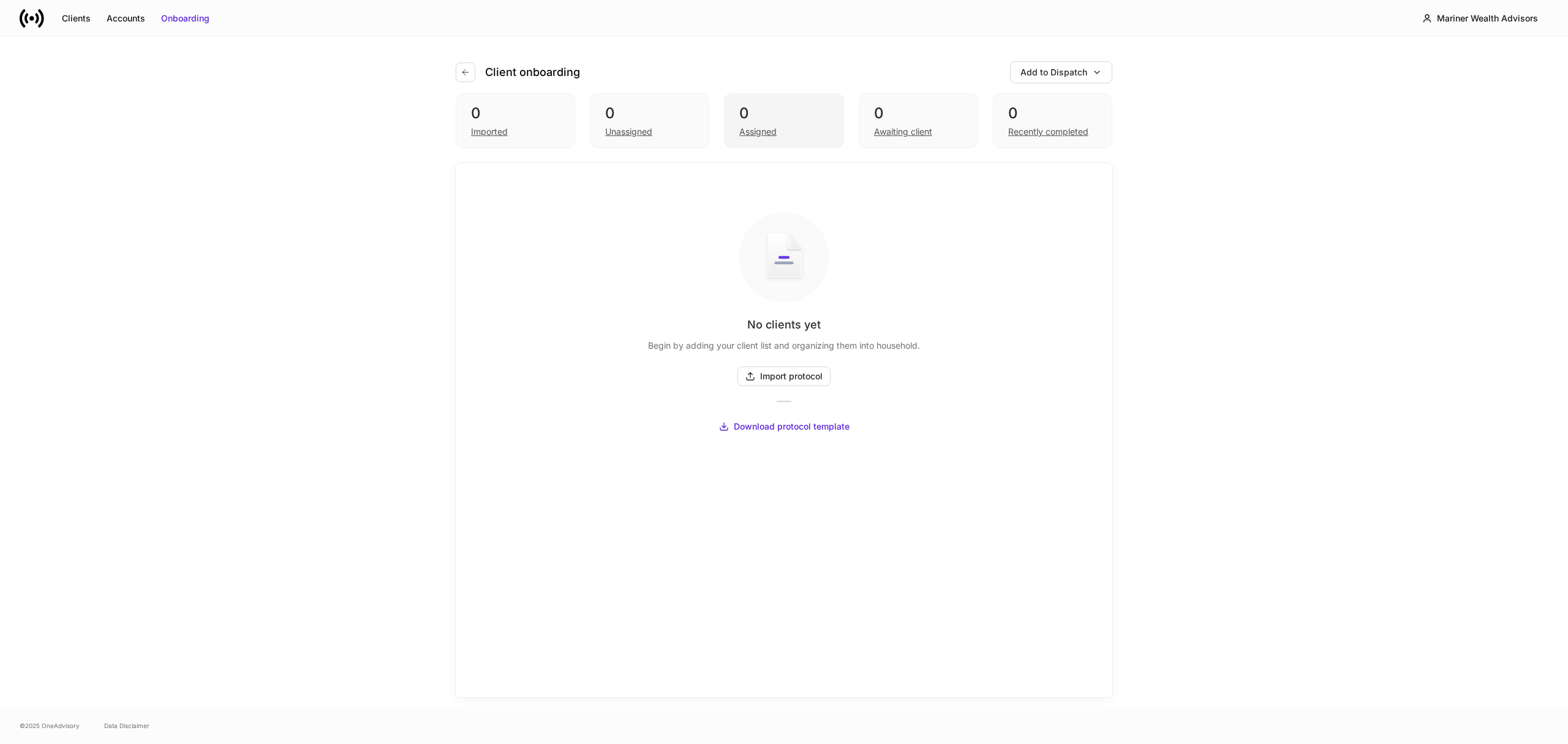
click at [791, 131] on div "Assigned" at bounding box center [784, 130] width 89 height 15
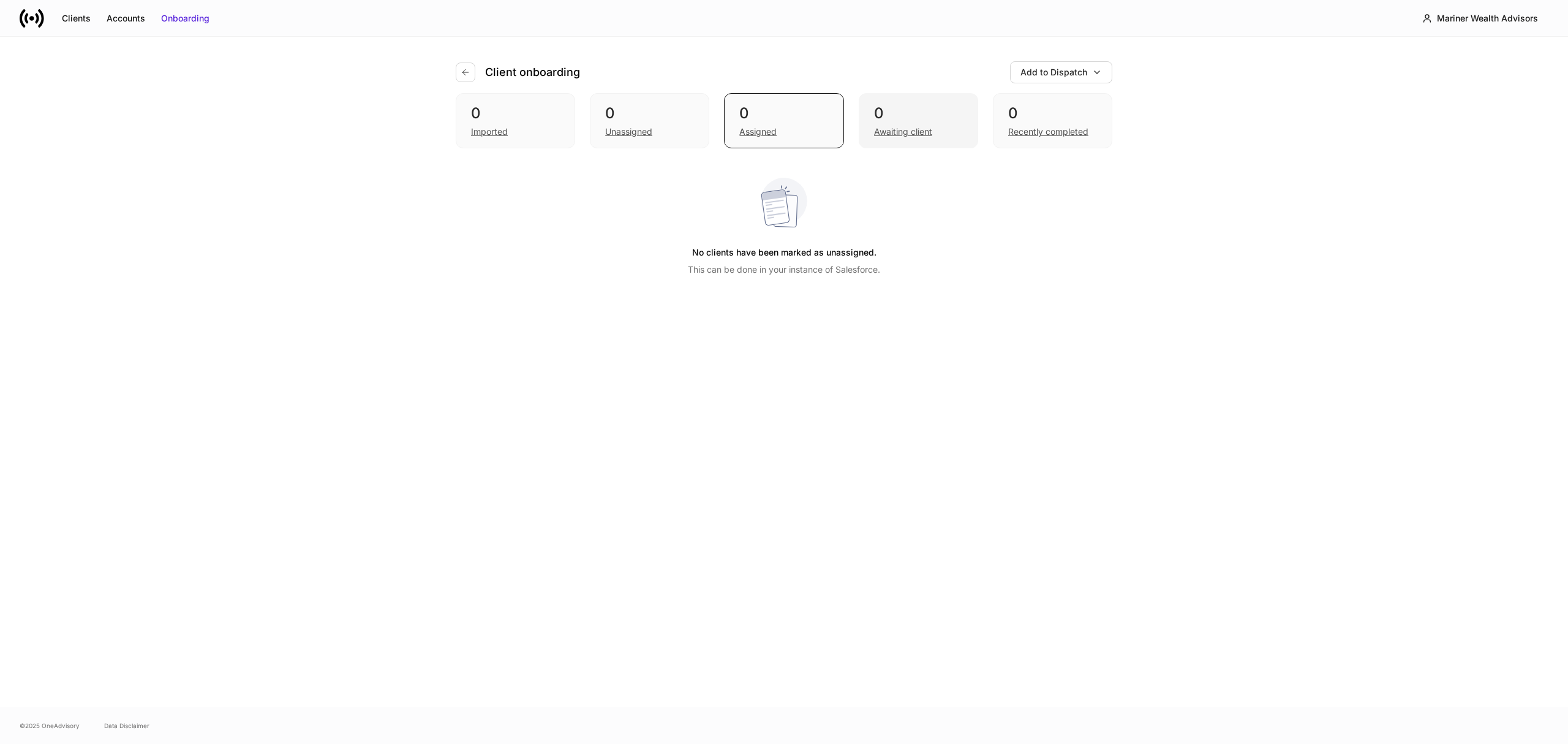
click at [893, 133] on div "Awaiting client" at bounding box center [903, 132] width 58 height 12
click at [737, 131] on div "0 Assigned" at bounding box center [784, 121] width 120 height 55
click at [1022, 129] on div "Recently completed" at bounding box center [1048, 132] width 80 height 12
click at [919, 132] on div "Awaiting client" at bounding box center [903, 132] width 58 height 12
click at [743, 128] on div "Assigned" at bounding box center [758, 132] width 37 height 12
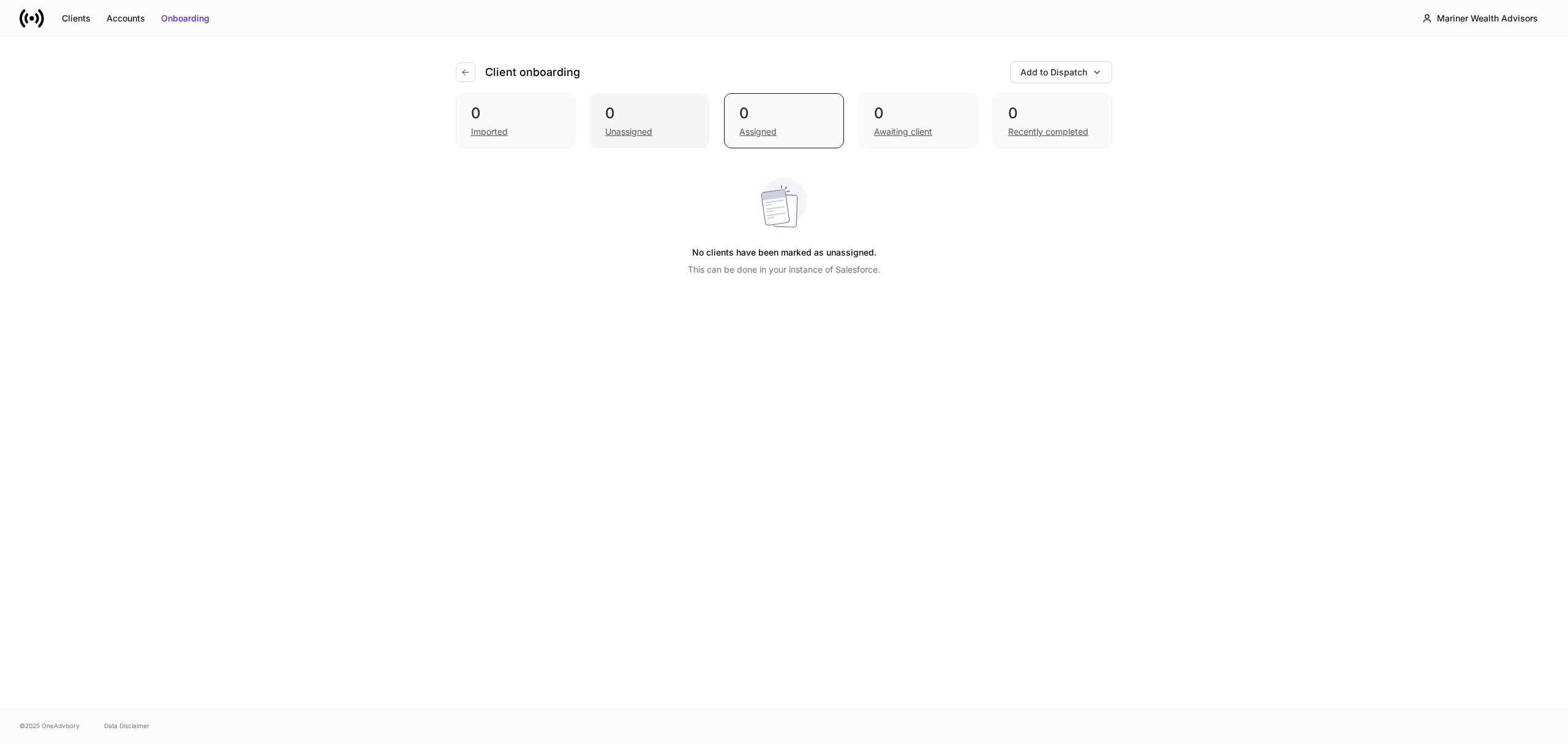
click at [612, 127] on div "Unassigned" at bounding box center [629, 132] width 47 height 12
click at [517, 127] on div "Imported" at bounding box center [516, 130] width 89 height 15
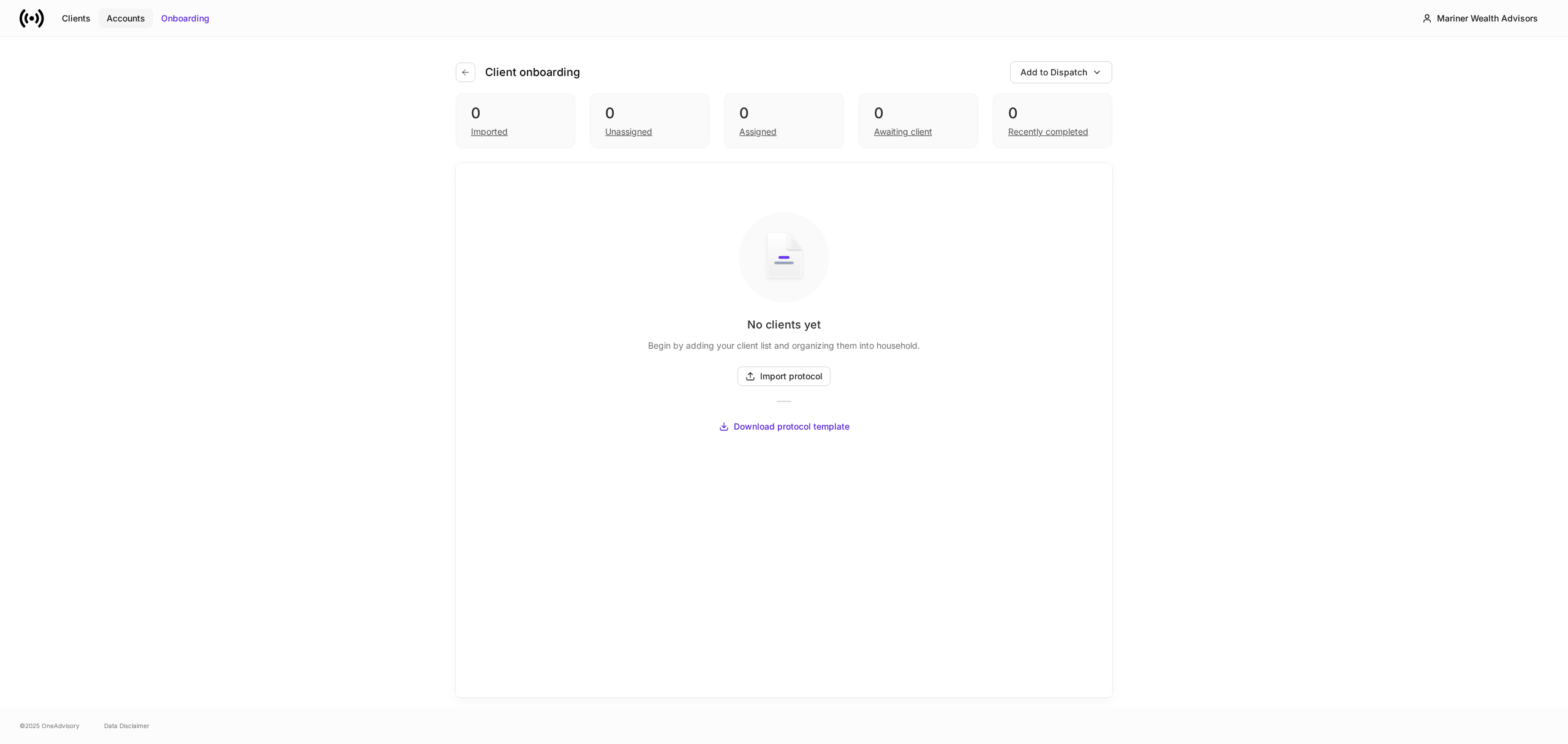
click at [136, 19] on div "Accounts" at bounding box center [126, 19] width 39 height 12
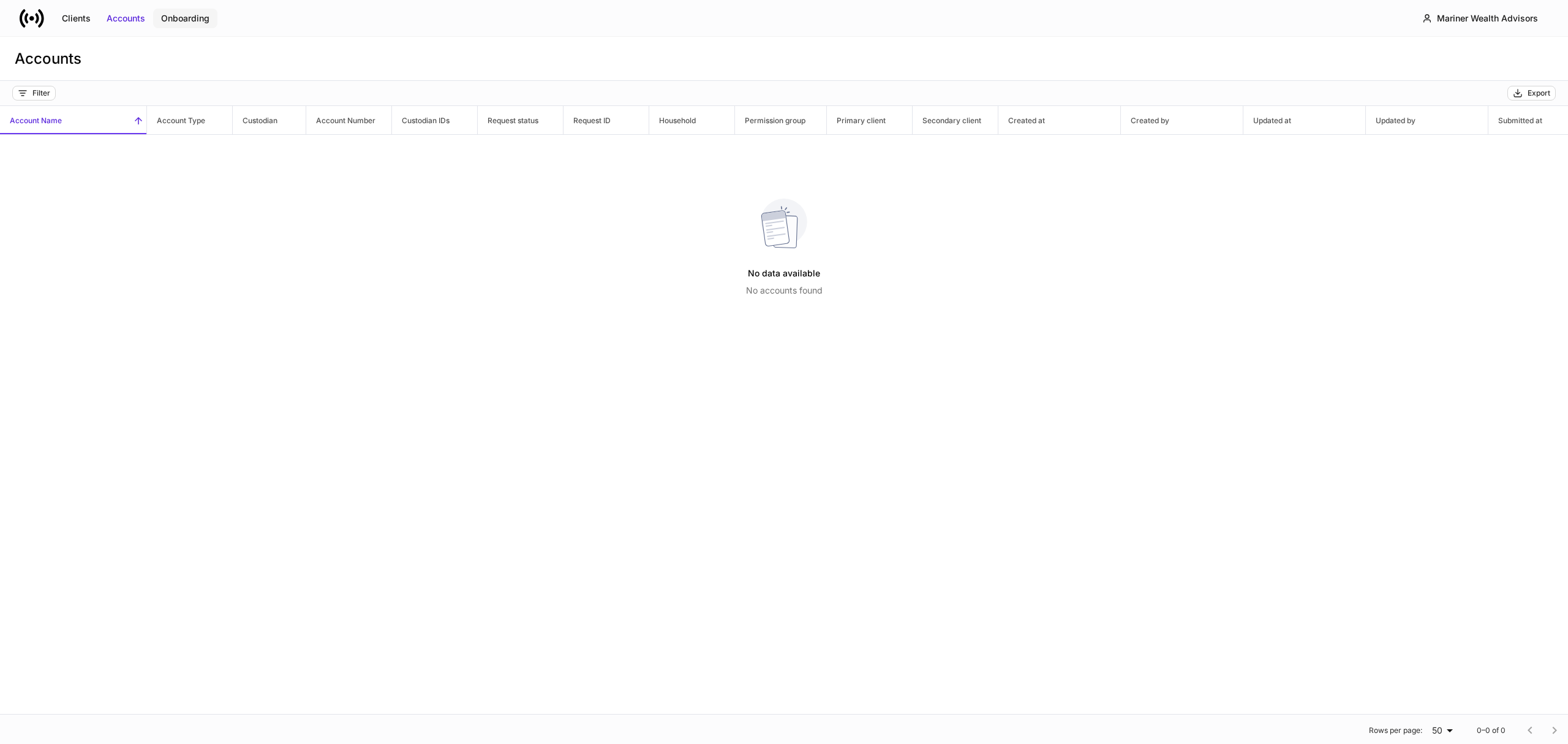
click at [191, 19] on div "Onboarding" at bounding box center [185, 19] width 48 height 12
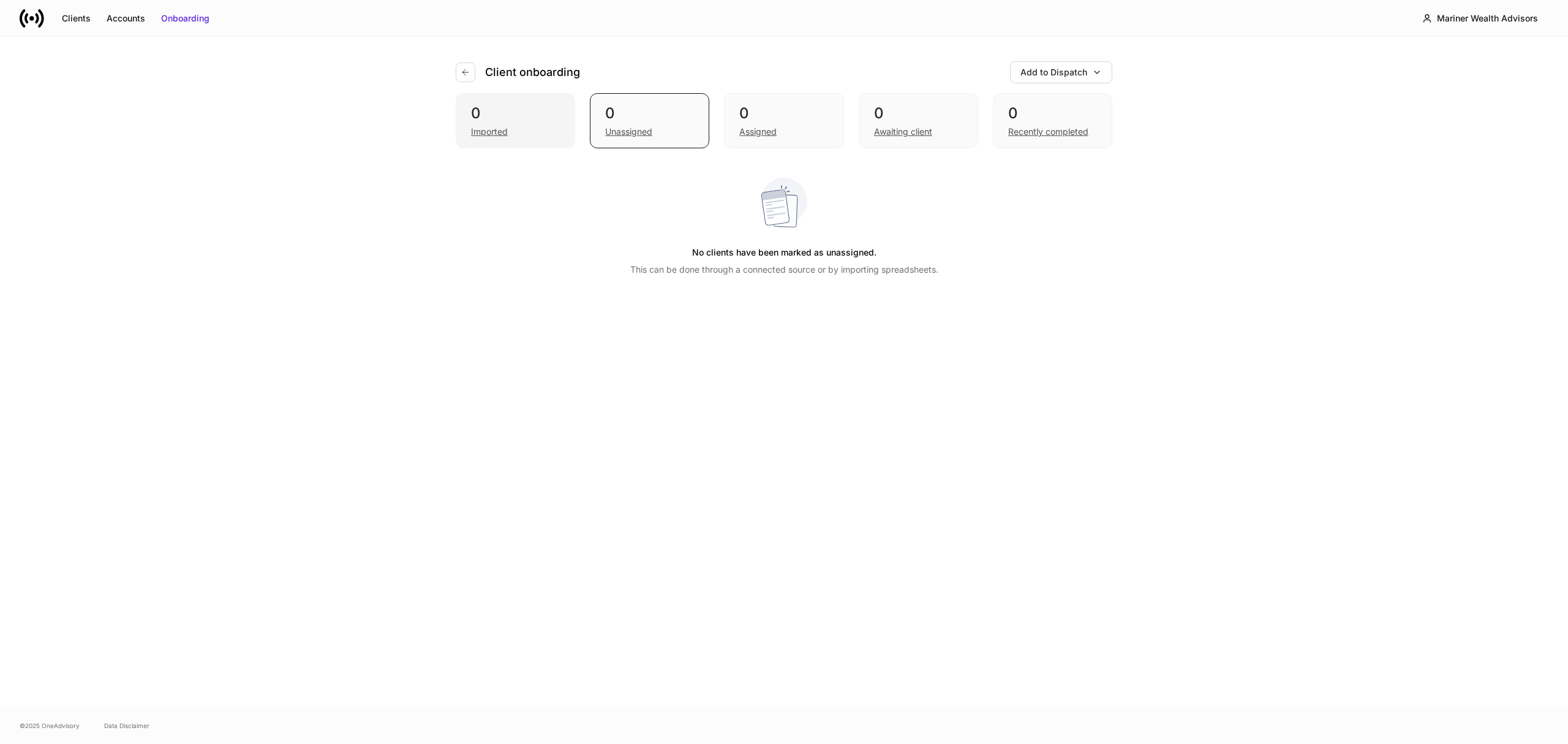
click at [493, 129] on div "Imported" at bounding box center [489, 132] width 37 height 12
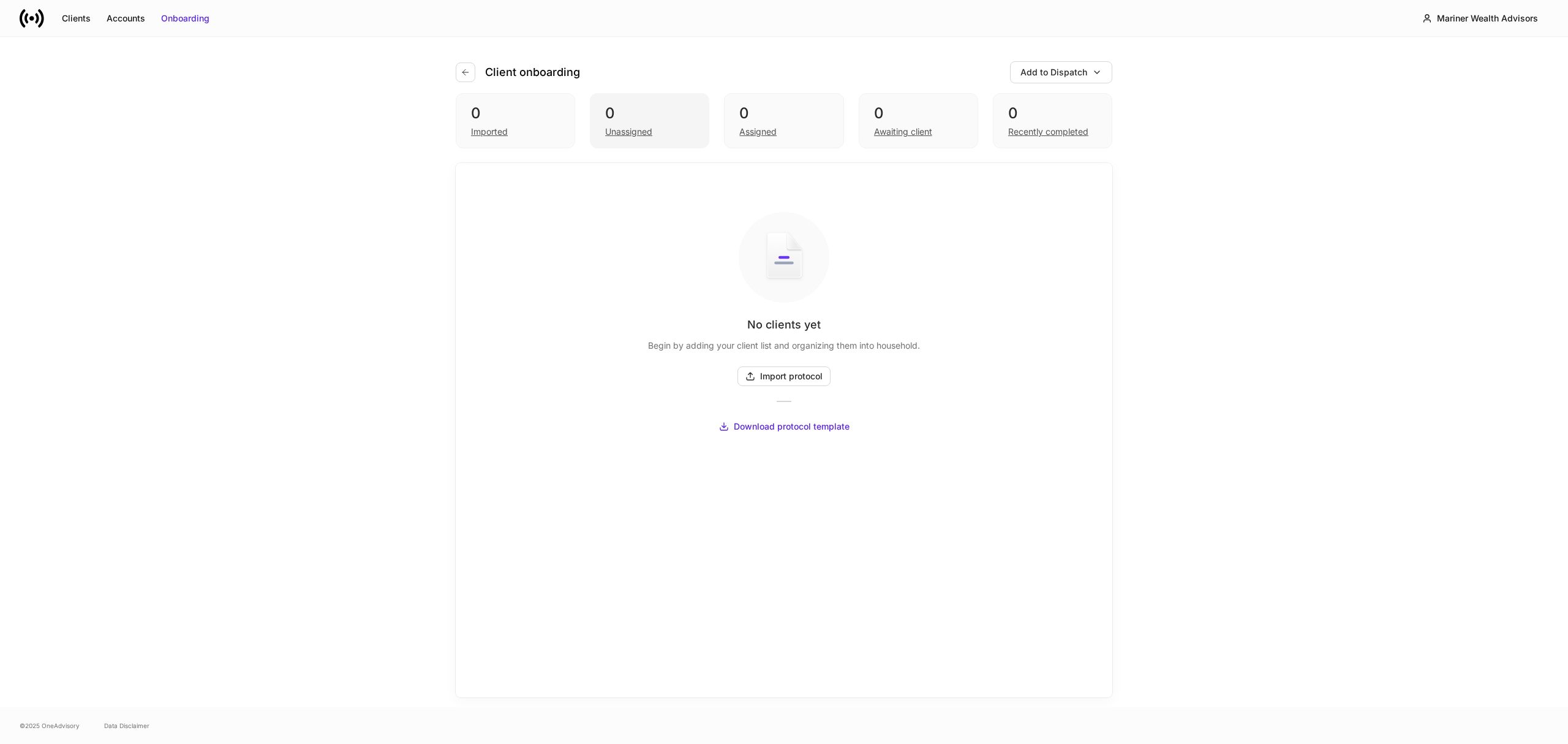
click at [656, 131] on div "Unassigned" at bounding box center [650, 130] width 89 height 15
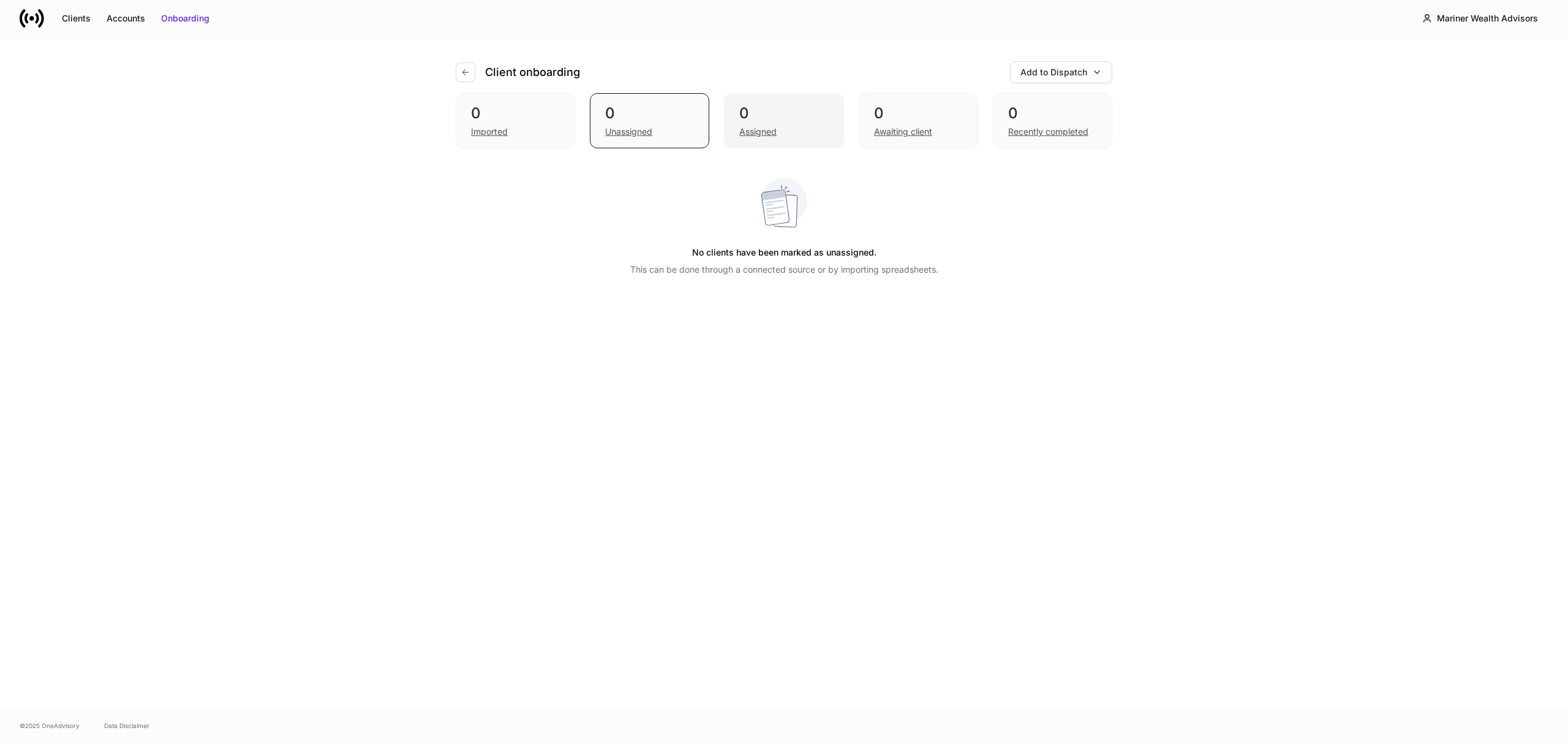
drag, startPoint x: 782, startPoint y: 135, endPoint x: 844, endPoint y: 138, distance: 62.1
click at [782, 136] on div "Assigned" at bounding box center [784, 130] width 89 height 15
click at [926, 140] on div "0 Awaiting client" at bounding box center [918, 121] width 120 height 55
click at [1057, 133] on div "Recently completed" at bounding box center [1048, 132] width 80 height 12
click at [142, 19] on div "Accounts" at bounding box center [126, 19] width 39 height 12
